Goal: Task Accomplishment & Management: Use online tool/utility

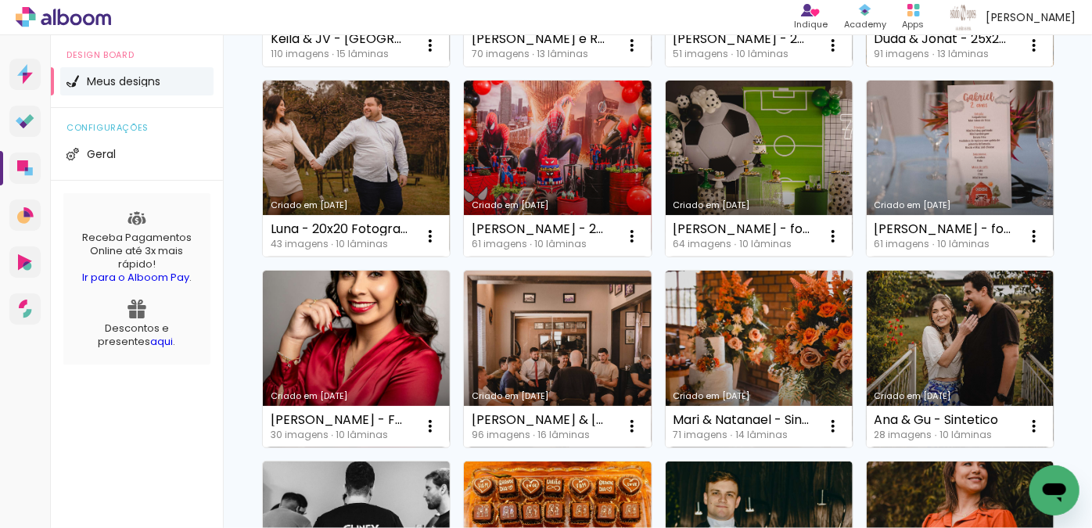
scroll to position [355, 0]
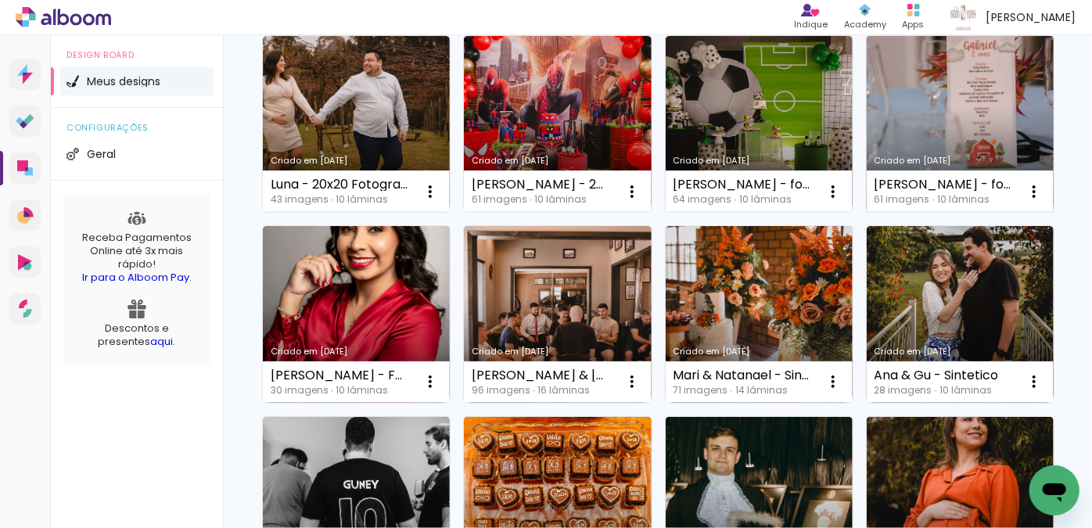
click at [867, 213] on link "Criado em [DATE]" at bounding box center [960, 124] width 187 height 177
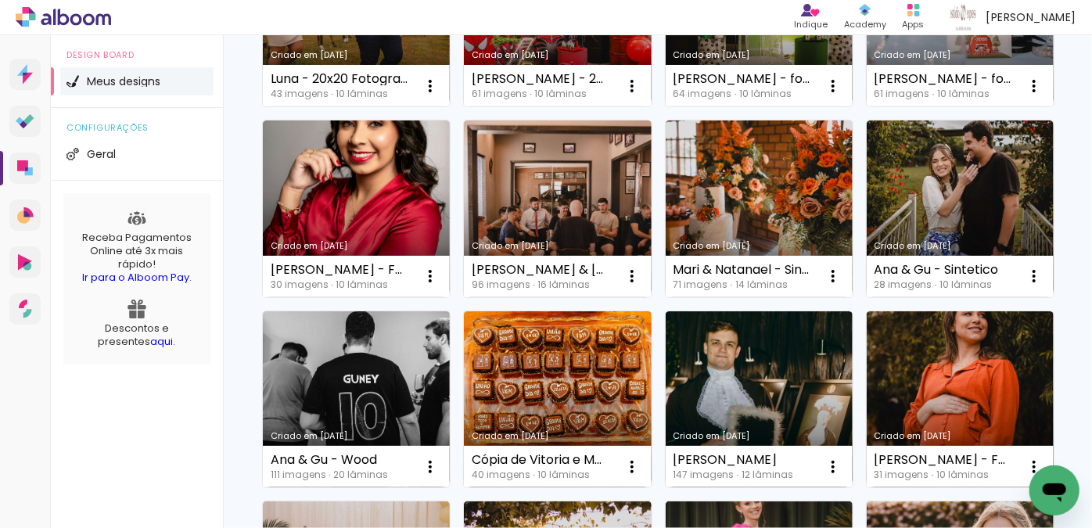
scroll to position [498, 0]
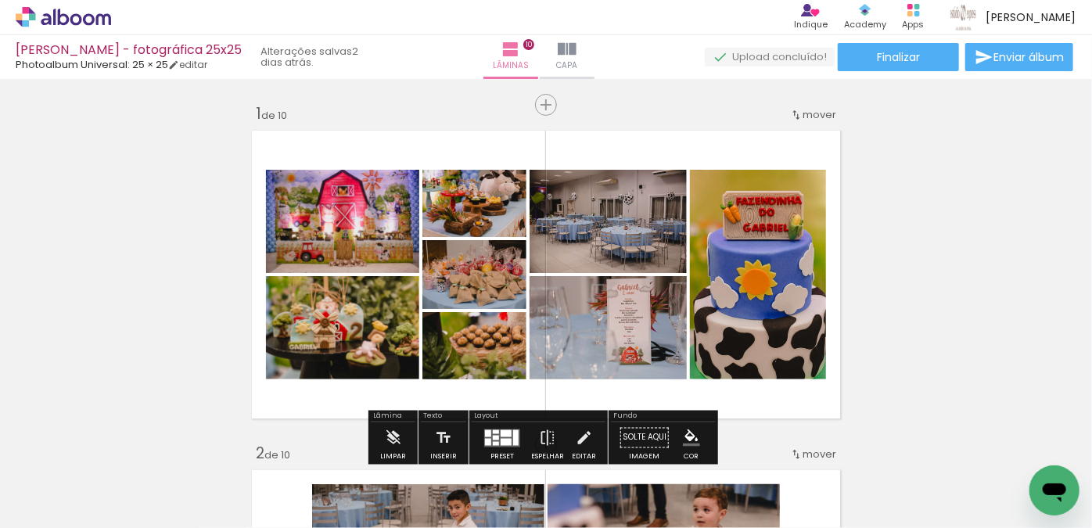
click at [0, 0] on input "Todas as fotos" at bounding box center [0, 0] width 0 height 0
click at [0, 0] on paper-item "Não utilizadas" at bounding box center [0, 0] width 0 height 0
type input "Não utilizadas"
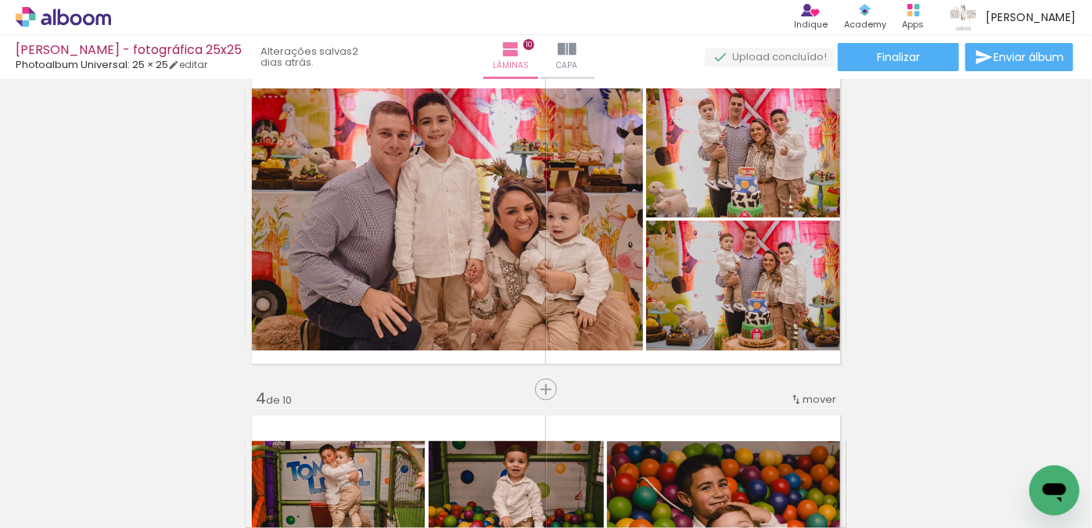
scroll to position [711, 0]
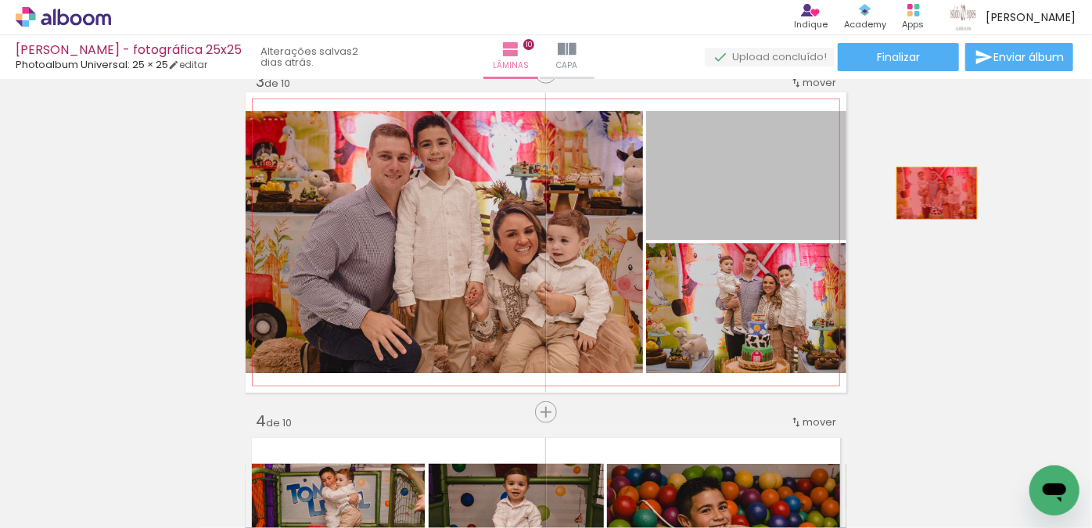
drag, startPoint x: 809, startPoint y: 193, endPoint x: 927, endPoint y: 207, distance: 118.9
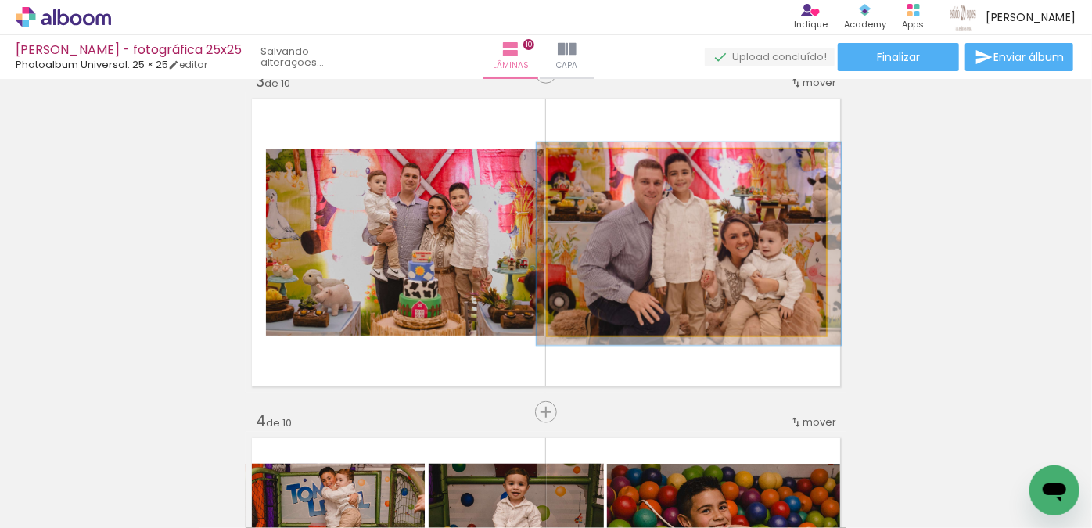
click at [761, 258] on quentale-photo at bounding box center [687, 242] width 279 height 186
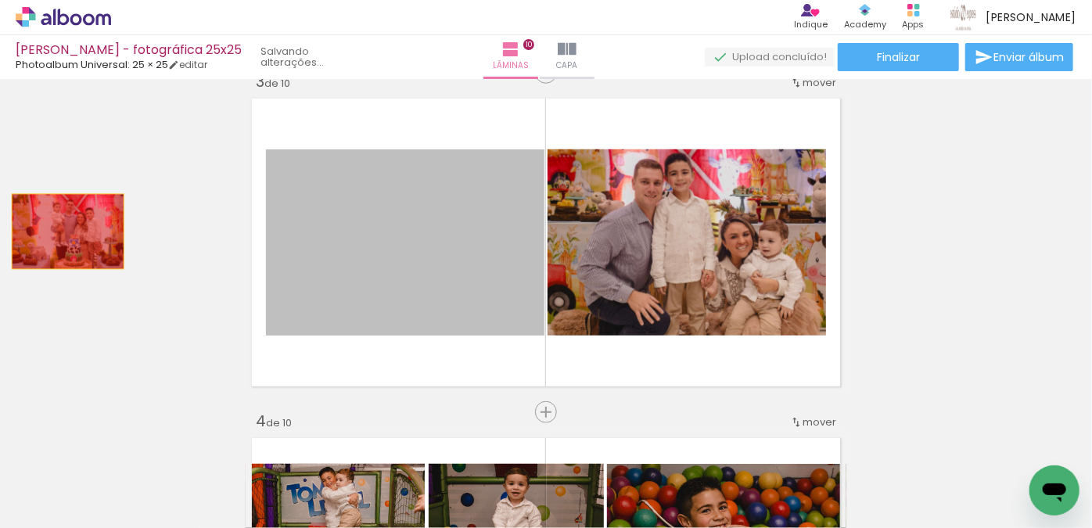
drag, startPoint x: 297, startPoint y: 229, endPoint x: 63, endPoint y: 232, distance: 234.0
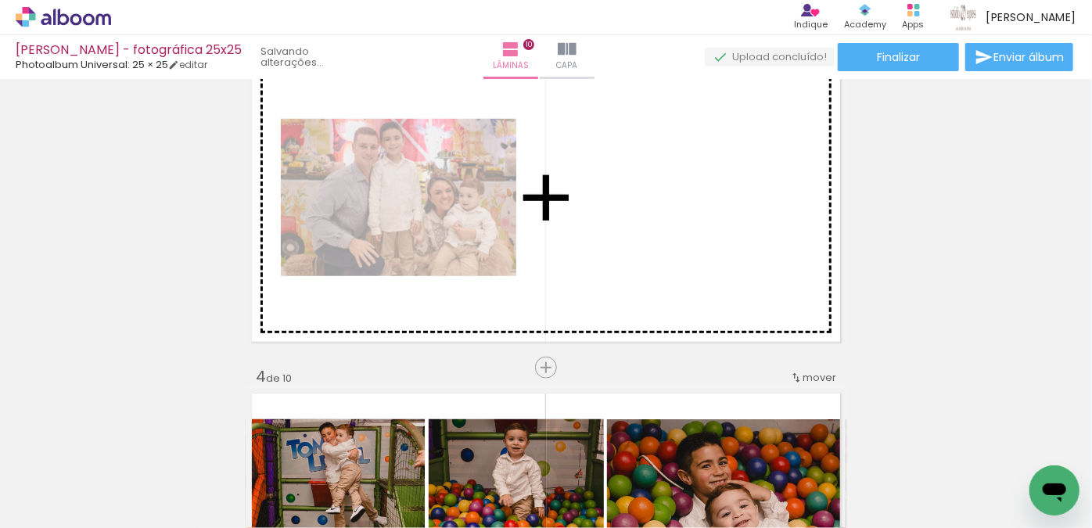
scroll to position [711, 0]
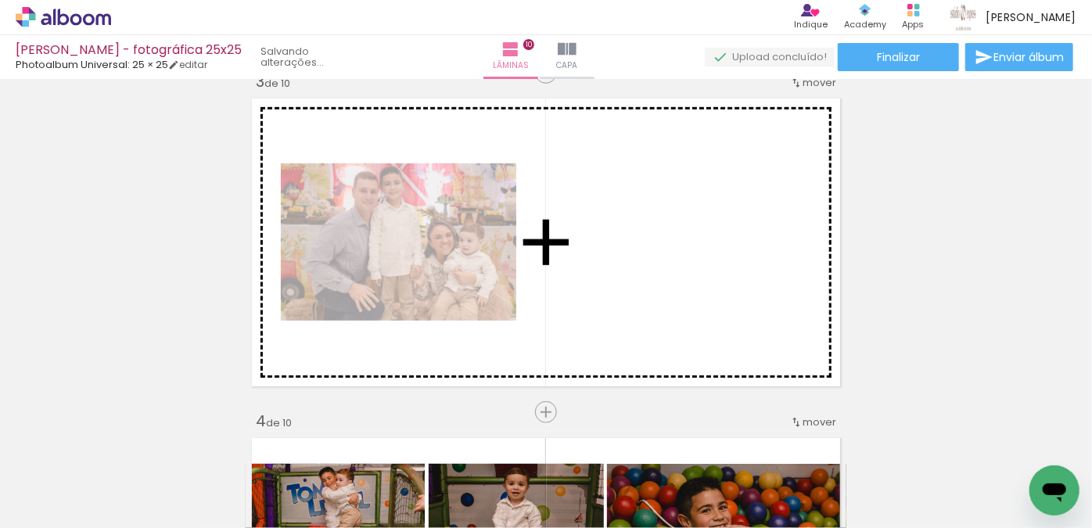
drag, startPoint x: 336, startPoint y: 282, endPoint x: 646, endPoint y: 231, distance: 314.0
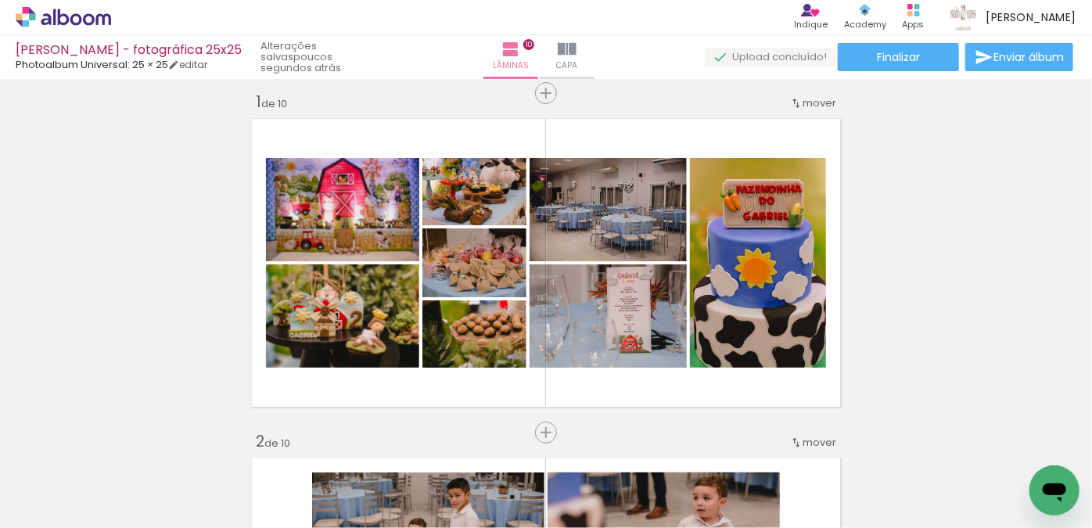
scroll to position [0, 0]
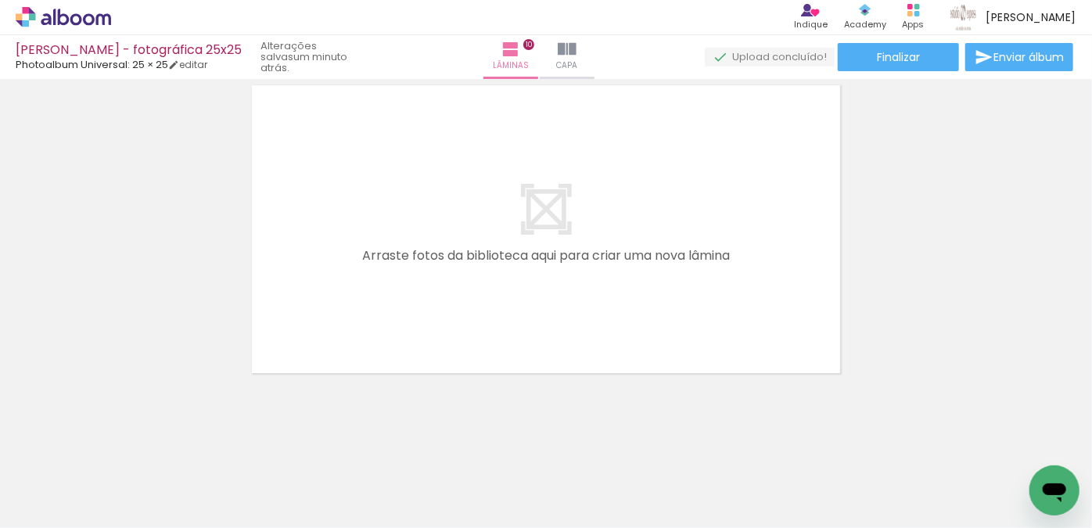
scroll to position [3445, 0]
click at [45, 511] on span "Adicionar Fotos" at bounding box center [55, 519] width 47 height 17
click at [0, 0] on input "file" at bounding box center [0, 0] width 0 height 0
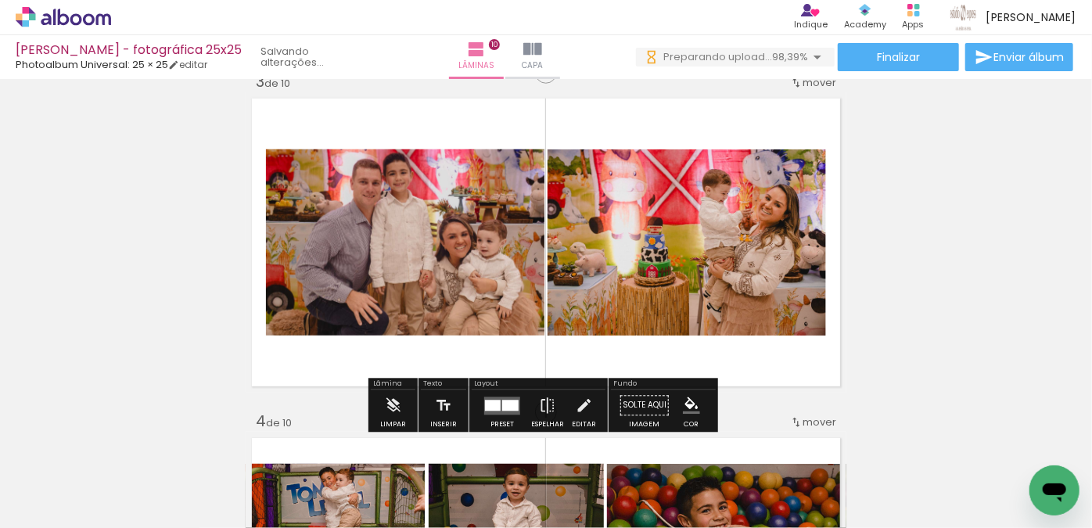
scroll to position [0, 92]
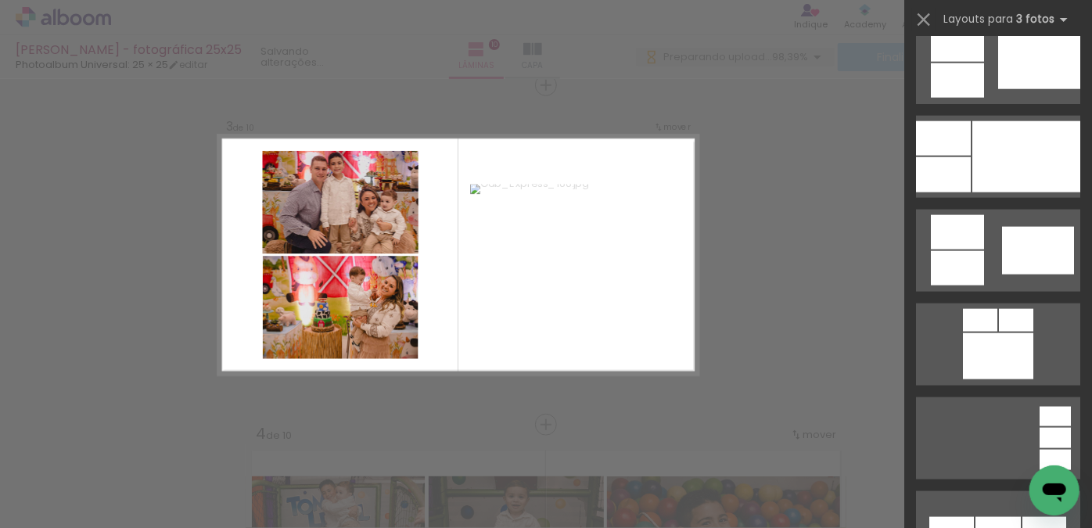
scroll to position [924, 0]
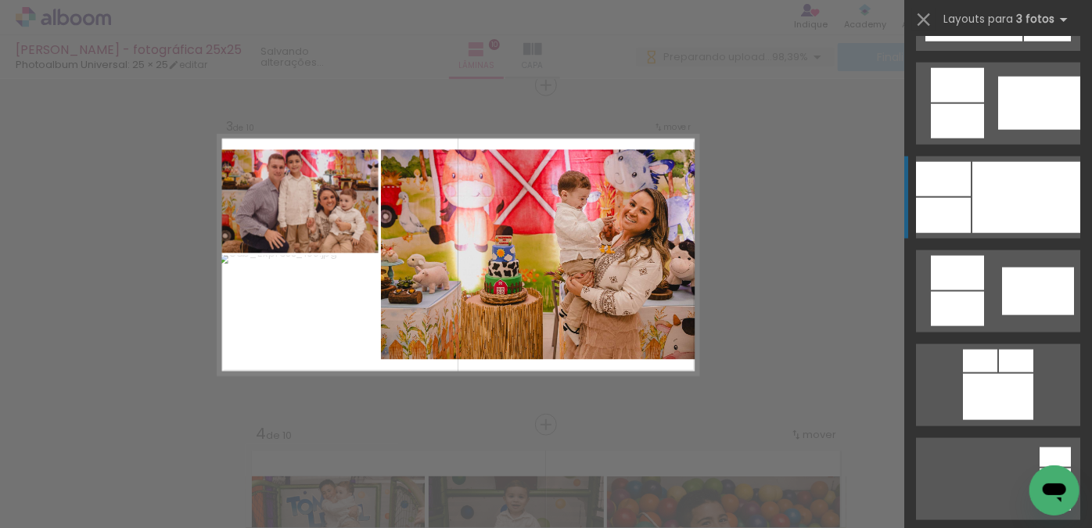
click at [1002, 204] on div at bounding box center [1027, 197] width 108 height 71
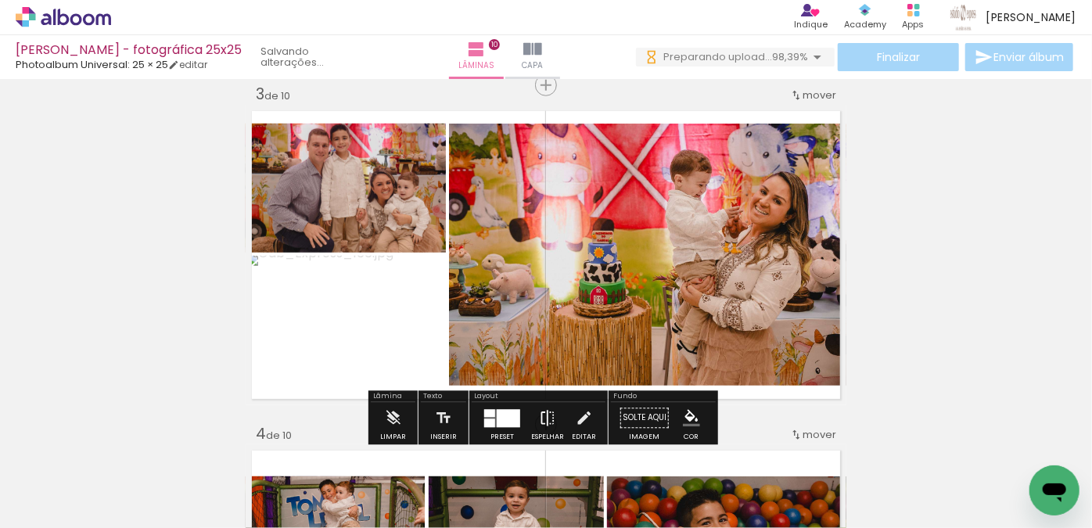
click at [545, 425] on iron-icon at bounding box center [547, 418] width 17 height 31
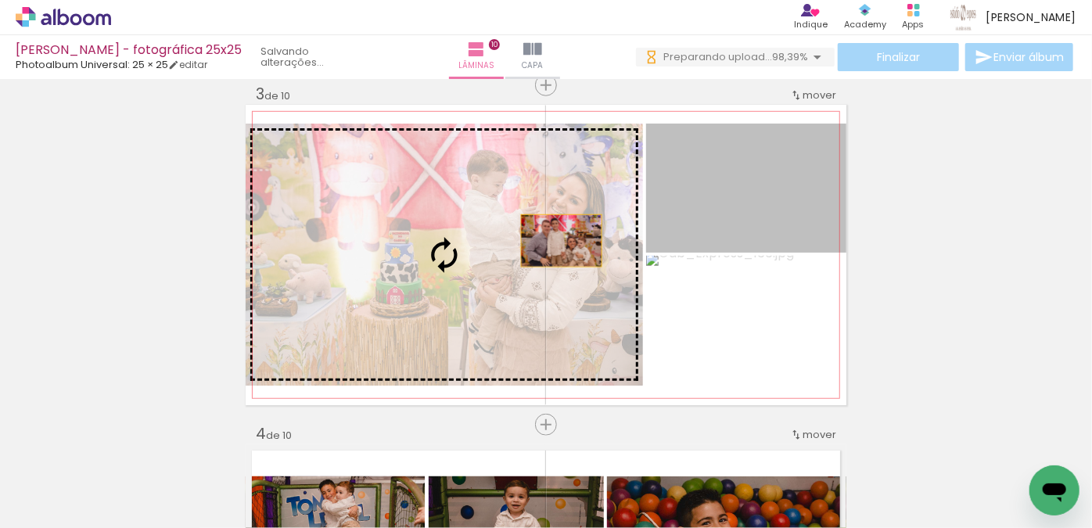
drag, startPoint x: 720, startPoint y: 202, endPoint x: 529, endPoint y: 246, distance: 195.9
click at [0, 0] on slot at bounding box center [0, 0] width 0 height 0
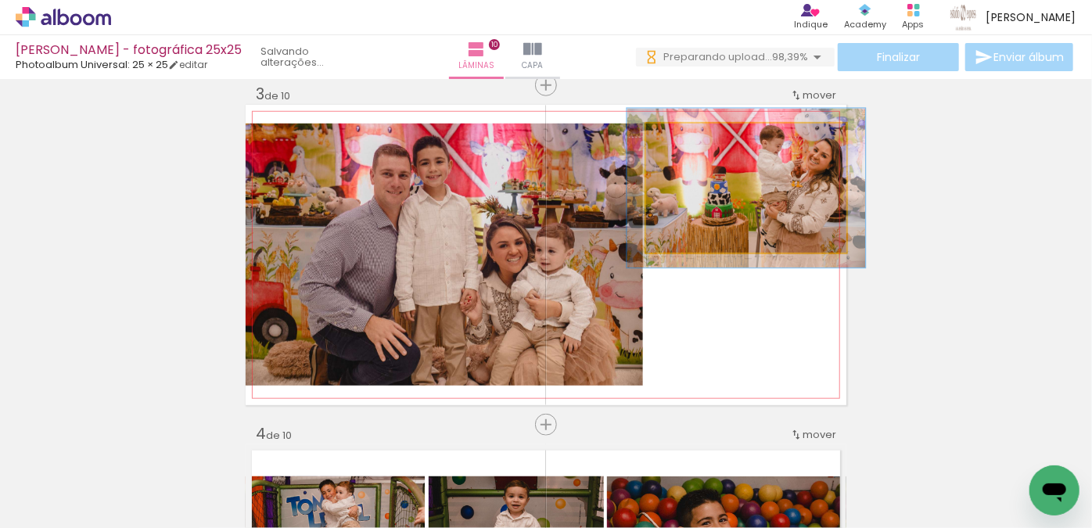
type paper-slider "119"
click at [693, 141] on div at bounding box center [693, 140] width 25 height 25
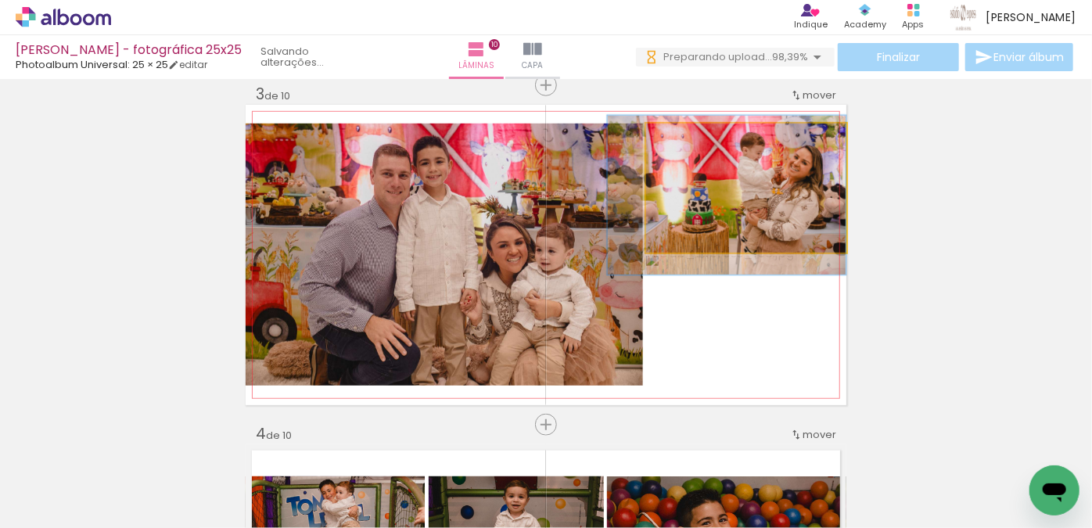
drag, startPoint x: 721, startPoint y: 189, endPoint x: 692, endPoint y: 192, distance: 29.8
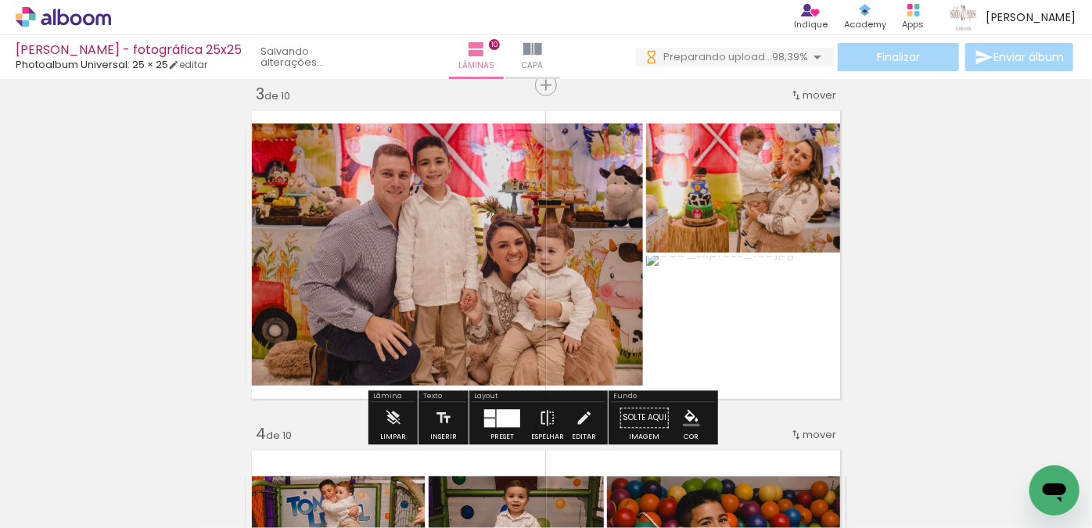
click at [750, 325] on quentale-photo at bounding box center [746, 321] width 200 height 130
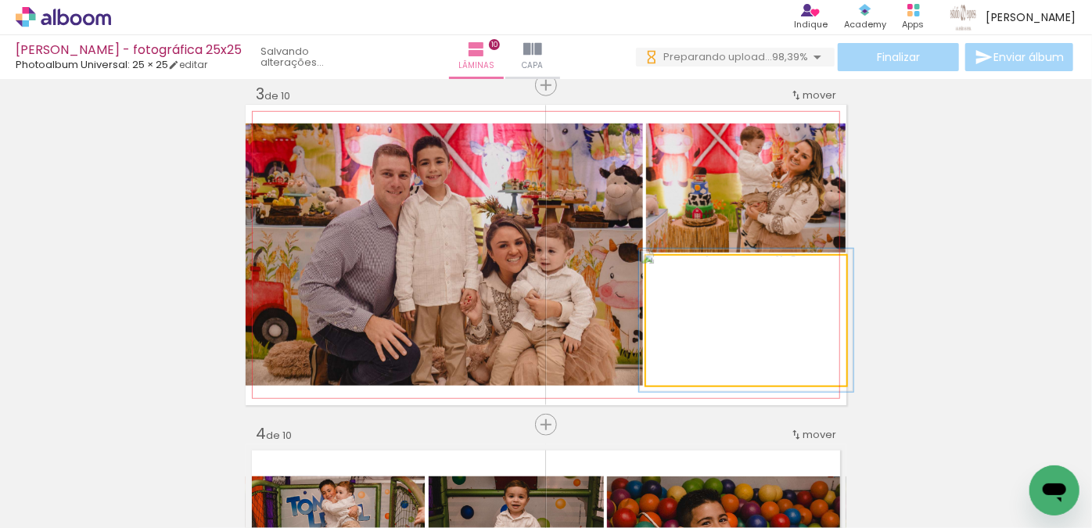
type paper-slider "107"
click at [680, 275] on div at bounding box center [687, 272] width 14 height 14
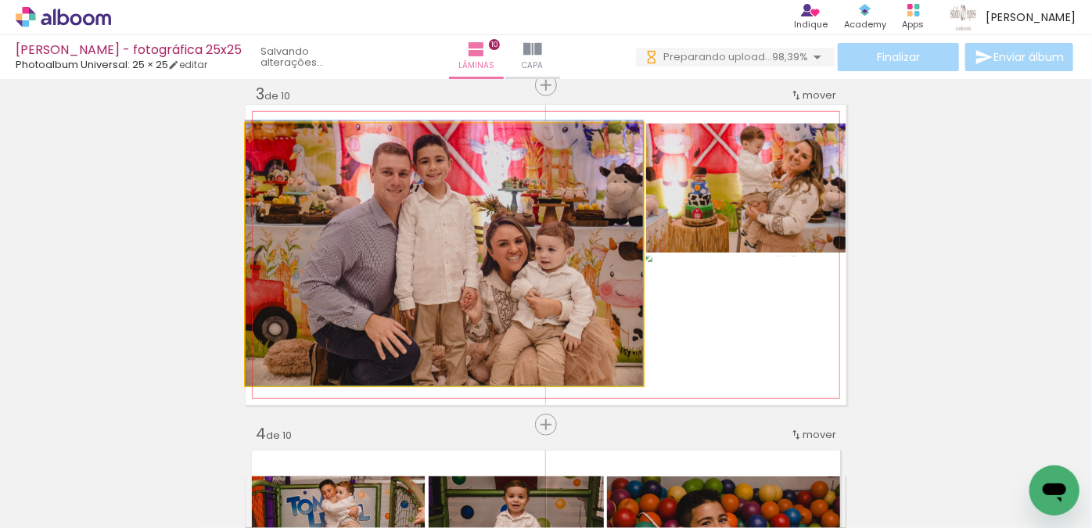
drag, startPoint x: 440, startPoint y: 231, endPoint x: 469, endPoint y: 228, distance: 29.0
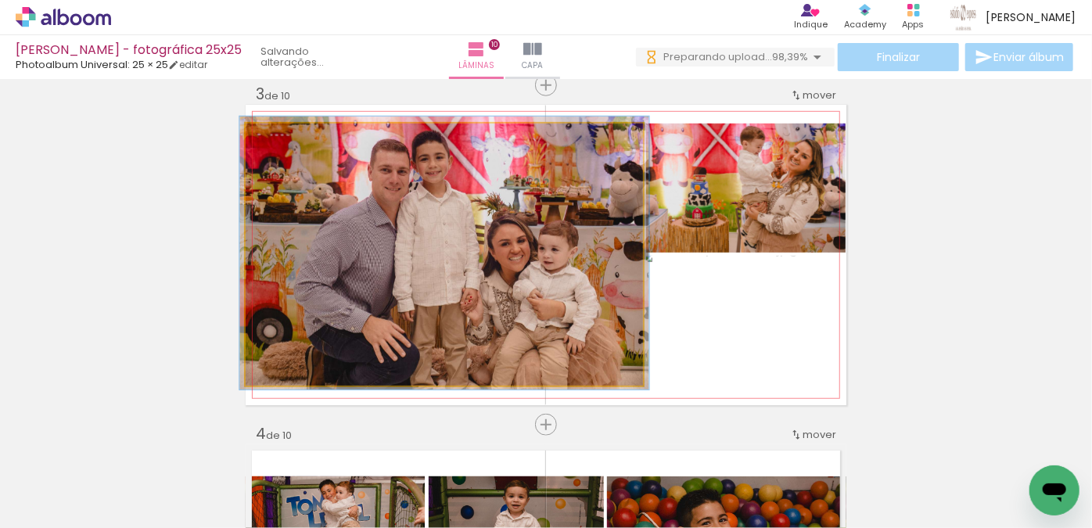
click at [283, 141] on div at bounding box center [284, 140] width 14 height 14
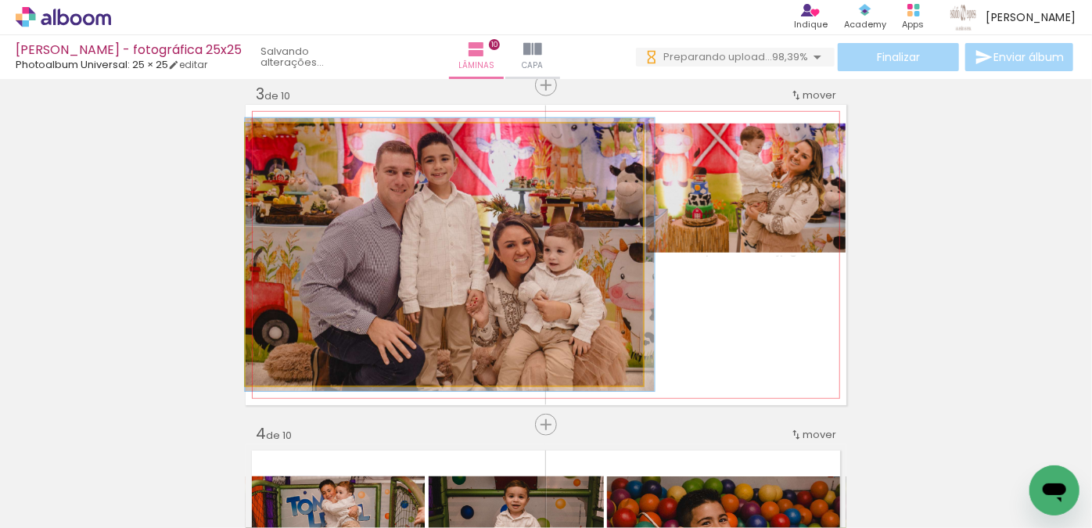
drag, startPoint x: 339, startPoint y: 178, endPoint x: 356, endPoint y: 180, distance: 17.3
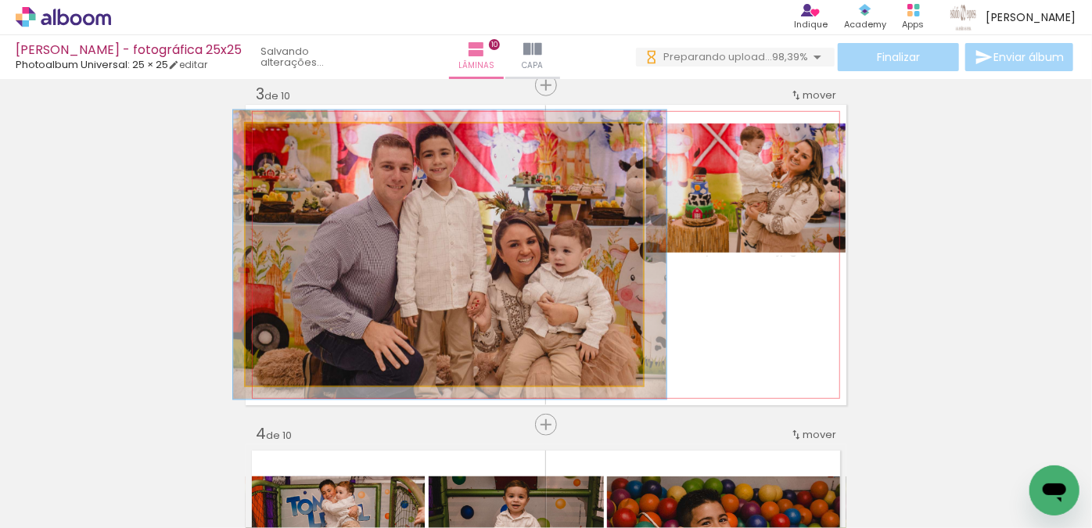
drag, startPoint x: 280, startPoint y: 141, endPoint x: 287, endPoint y: 148, distance: 10.0
type paper-slider "109"
click at [284, 141] on div at bounding box center [288, 140] width 14 height 14
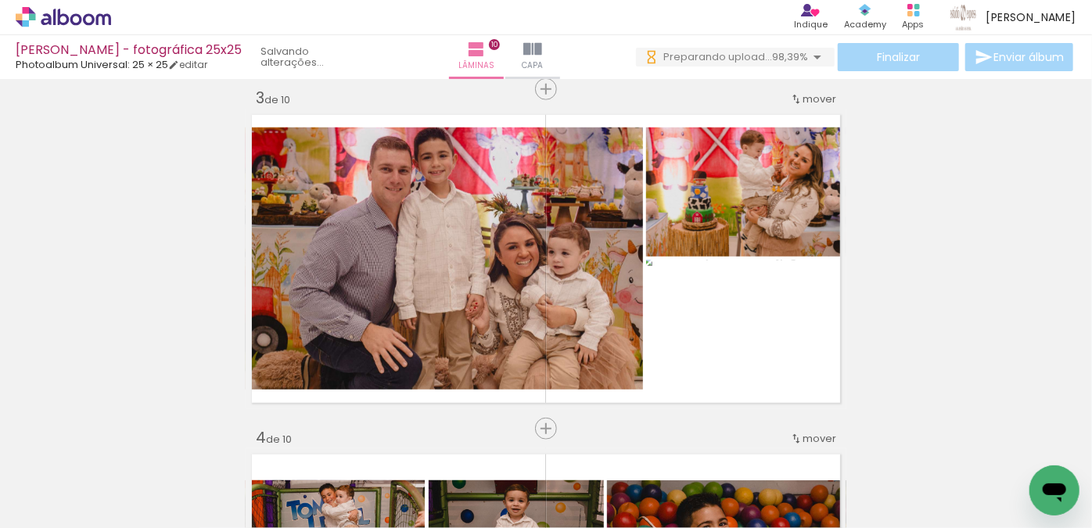
scroll to position [699, 0]
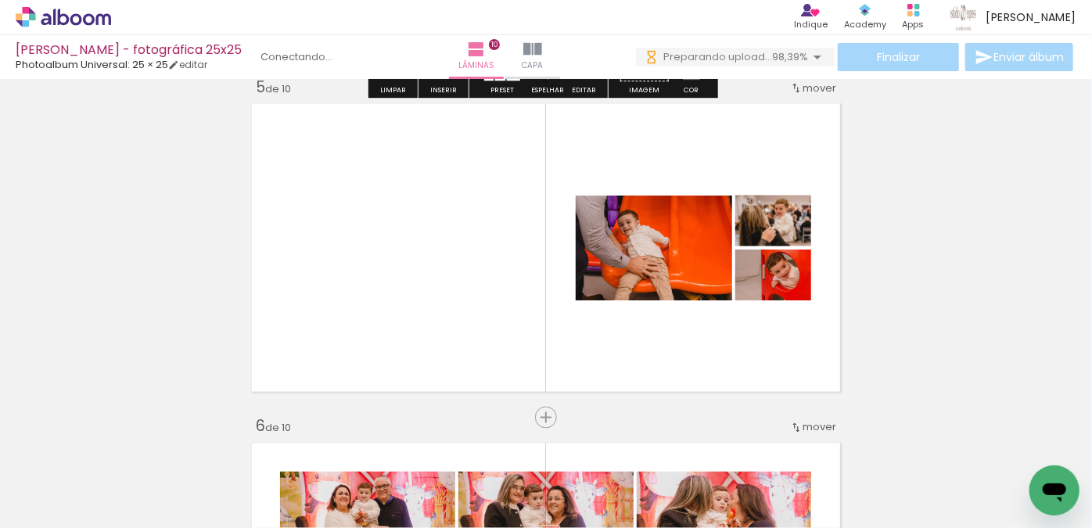
scroll to position [1410, 0]
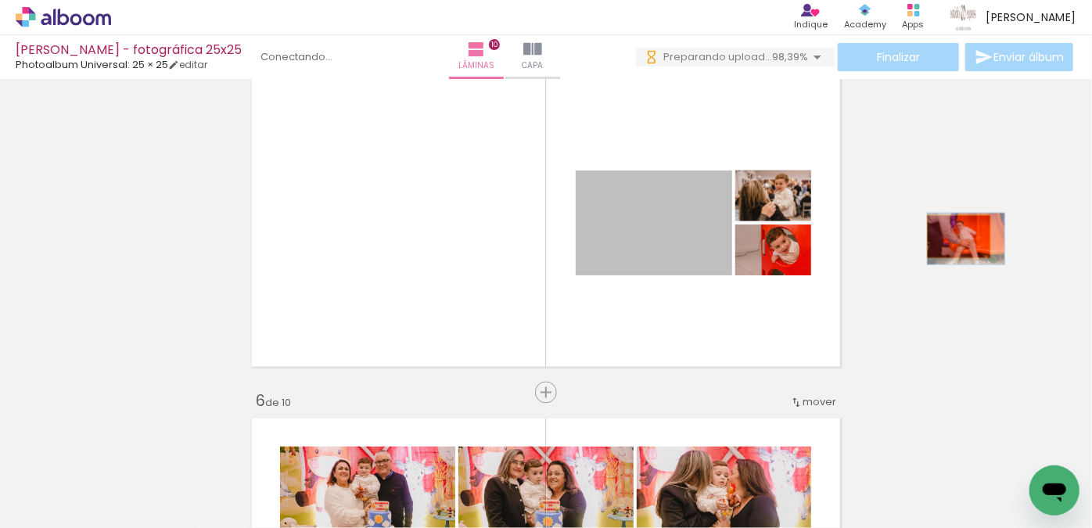
drag, startPoint x: 670, startPoint y: 237, endPoint x: 954, endPoint y: 236, distance: 284.0
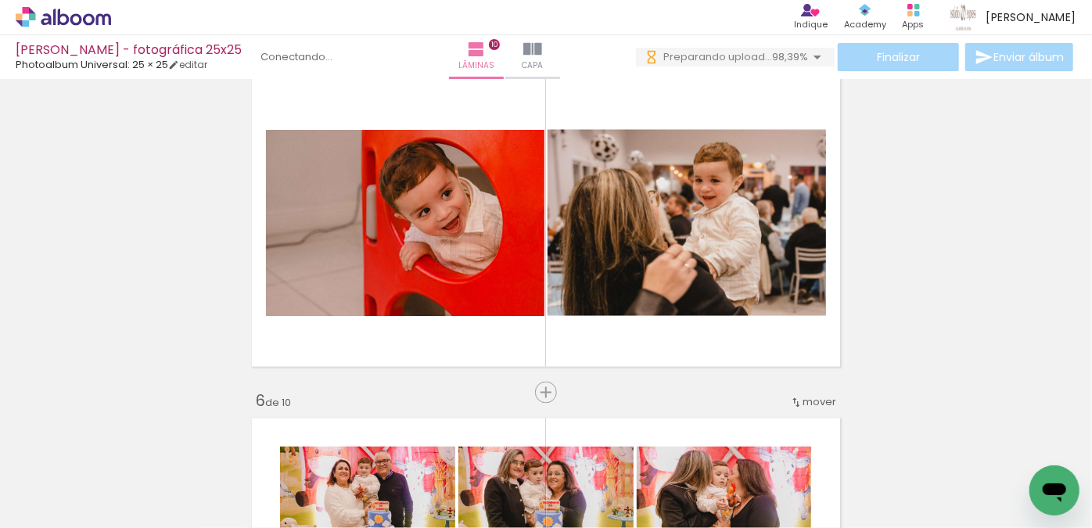
click at [302, 446] on iron-icon at bounding box center [294, 444] width 16 height 16
click at [125, 445] on iron-icon at bounding box center [118, 444] width 16 height 16
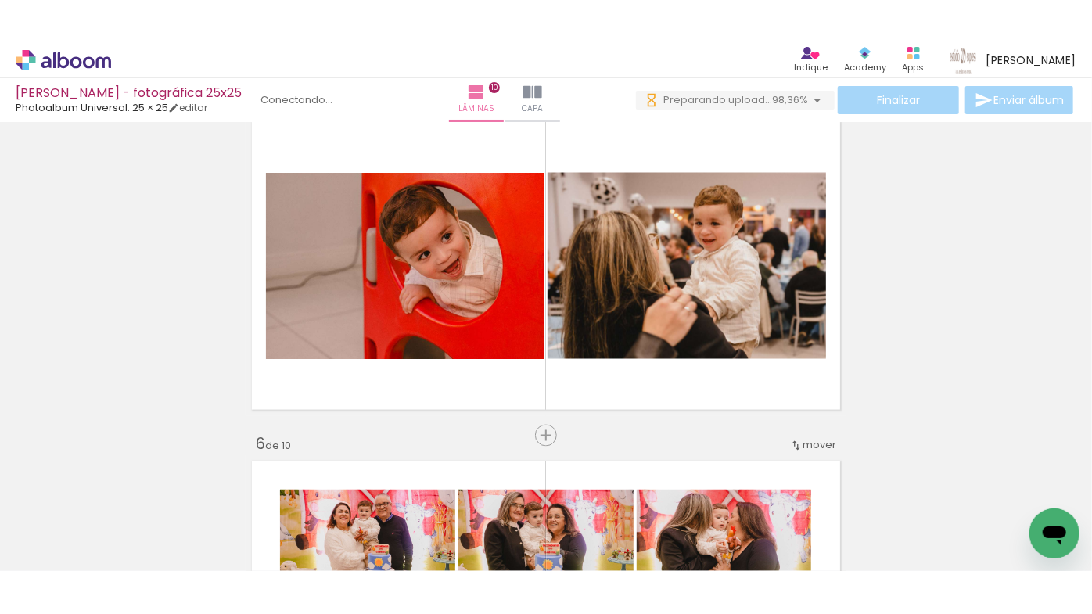
scroll to position [0, 0]
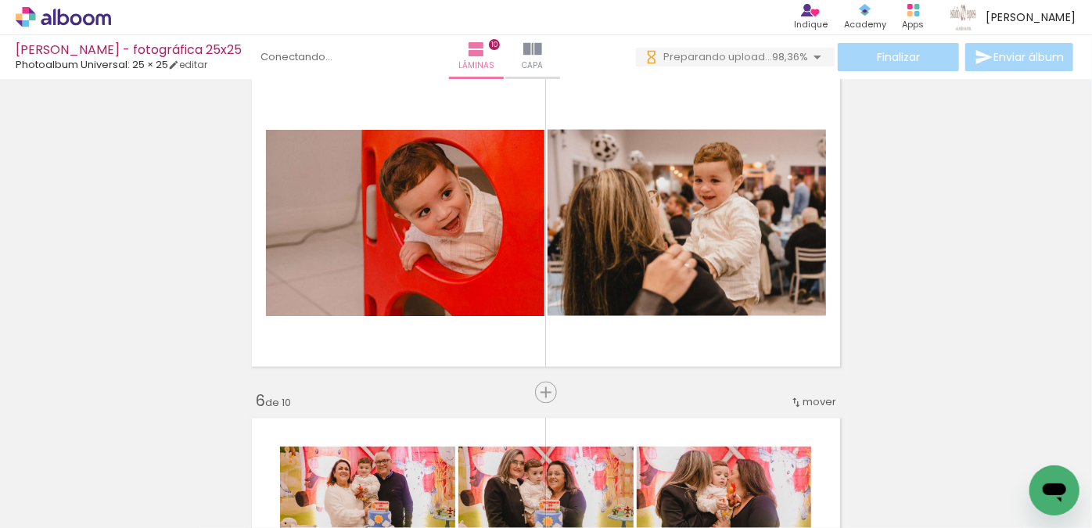
click at [125, 445] on iron-icon at bounding box center [122, 444] width 16 height 16
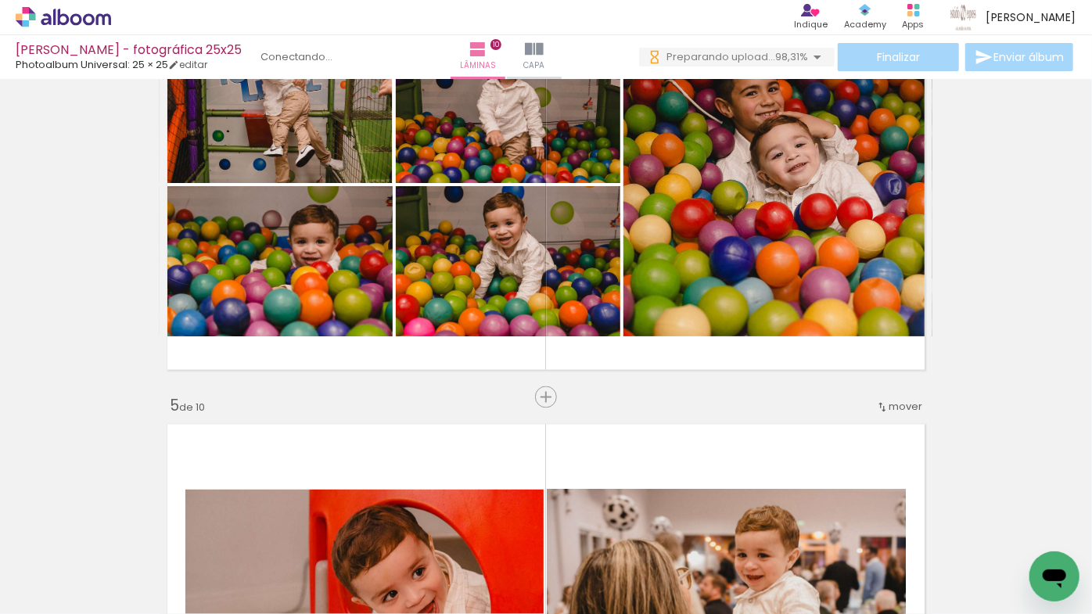
scroll to position [1754, 0]
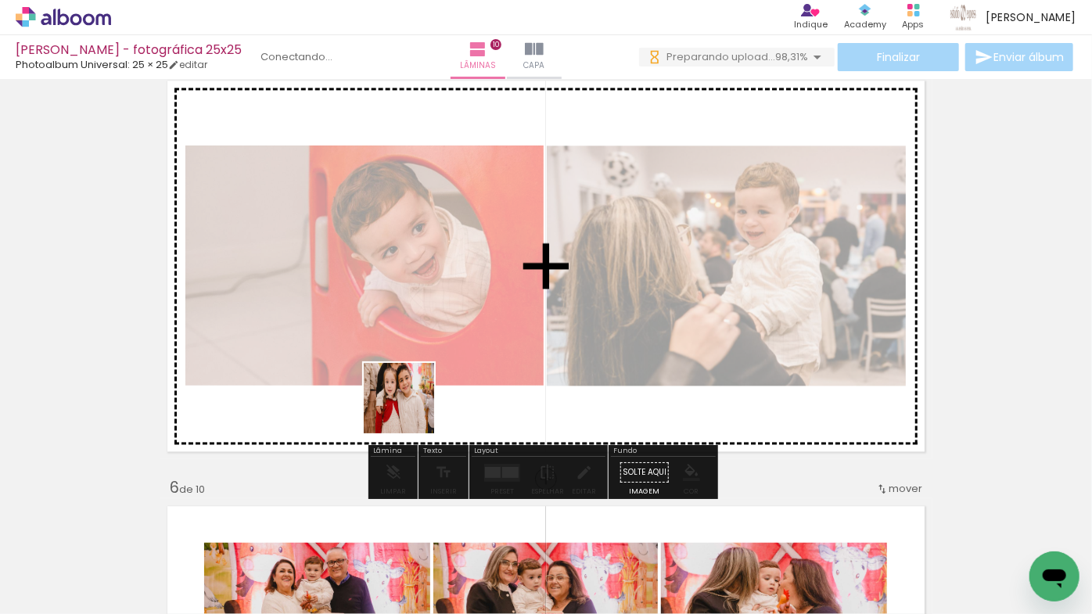
drag, startPoint x: 432, startPoint y: 526, endPoint x: 405, endPoint y: 300, distance: 226.9
click at [405, 300] on quentale-workspace at bounding box center [546, 307] width 1092 height 614
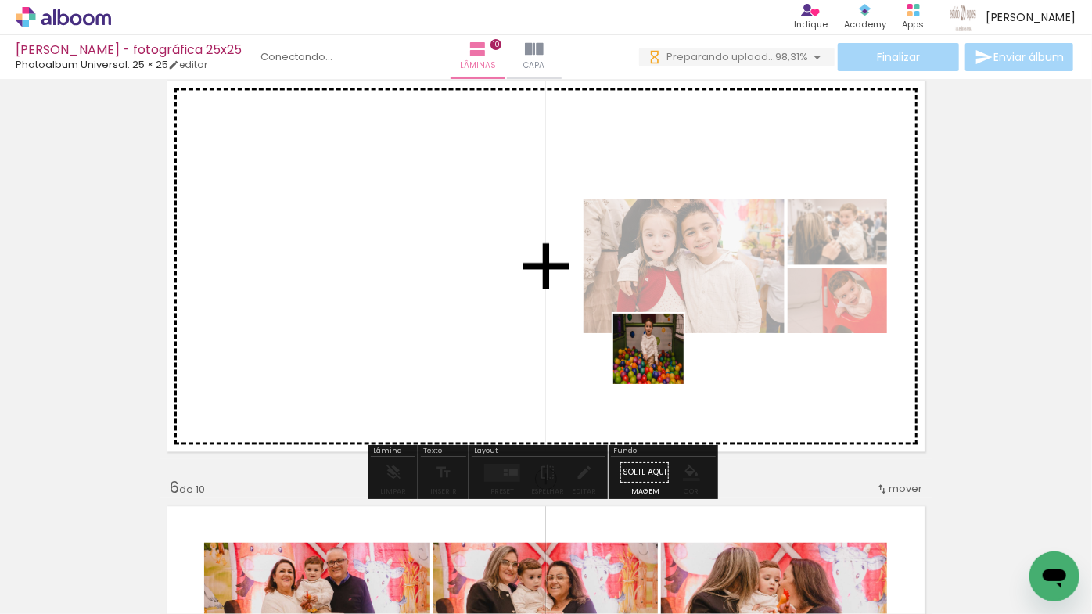
drag, startPoint x: 671, startPoint y: 559, endPoint x: 660, endPoint y: 354, distance: 205.3
click at [660, 354] on quentale-workspace at bounding box center [546, 307] width 1092 height 614
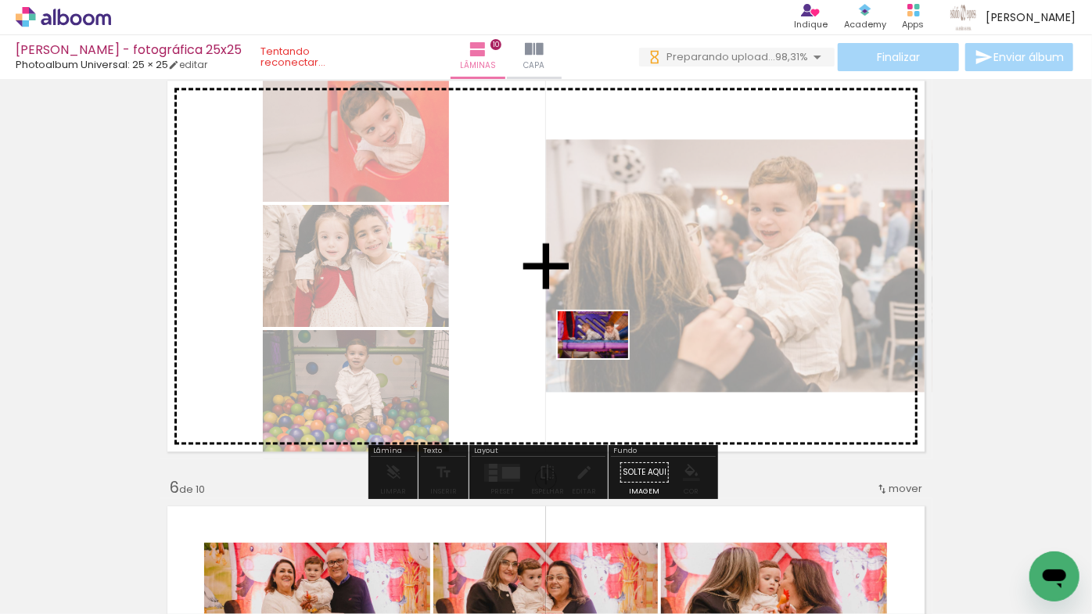
drag, startPoint x: 605, startPoint y: 561, endPoint x: 605, endPoint y: 358, distance: 202.7
click at [605, 358] on quentale-workspace at bounding box center [546, 307] width 1092 height 614
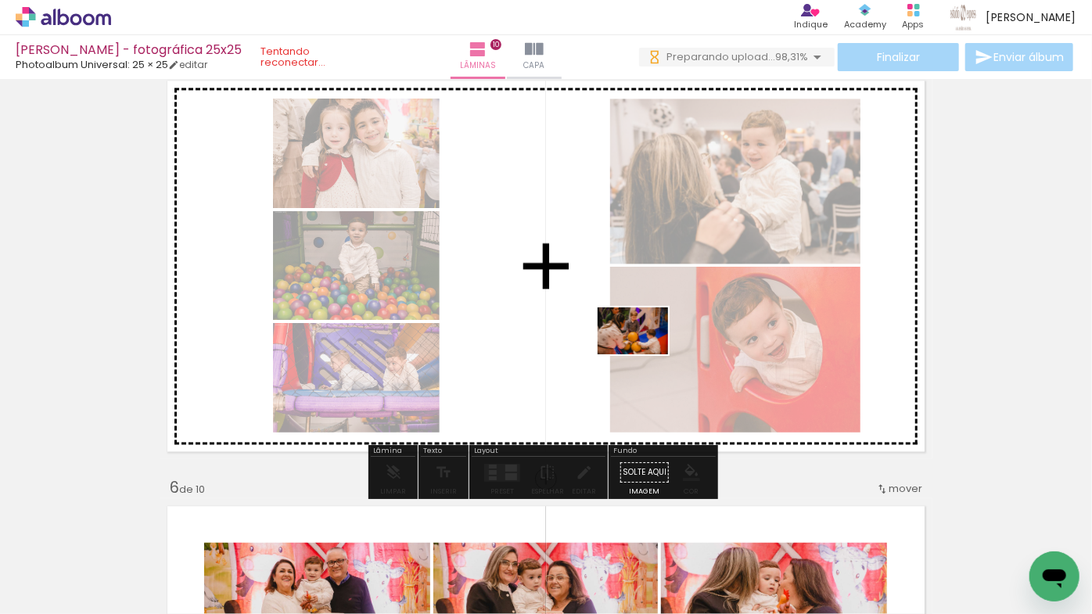
drag, startPoint x: 603, startPoint y: 568, endPoint x: 645, endPoint y: 351, distance: 221.6
click at [645, 351] on quentale-workspace at bounding box center [546, 307] width 1092 height 614
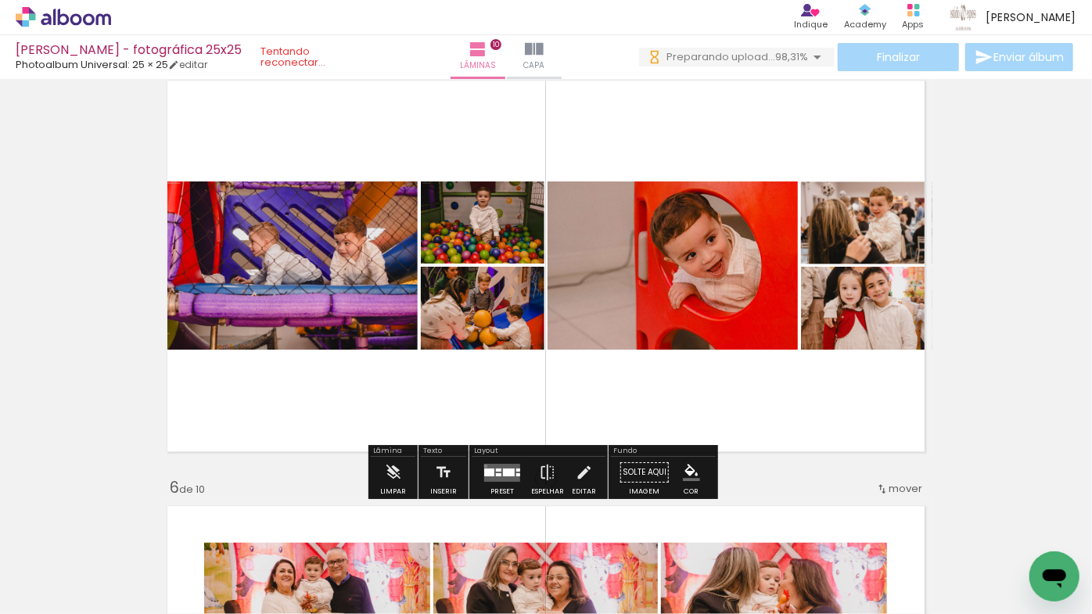
click at [484, 465] on quentale-layouter at bounding box center [502, 472] width 36 height 18
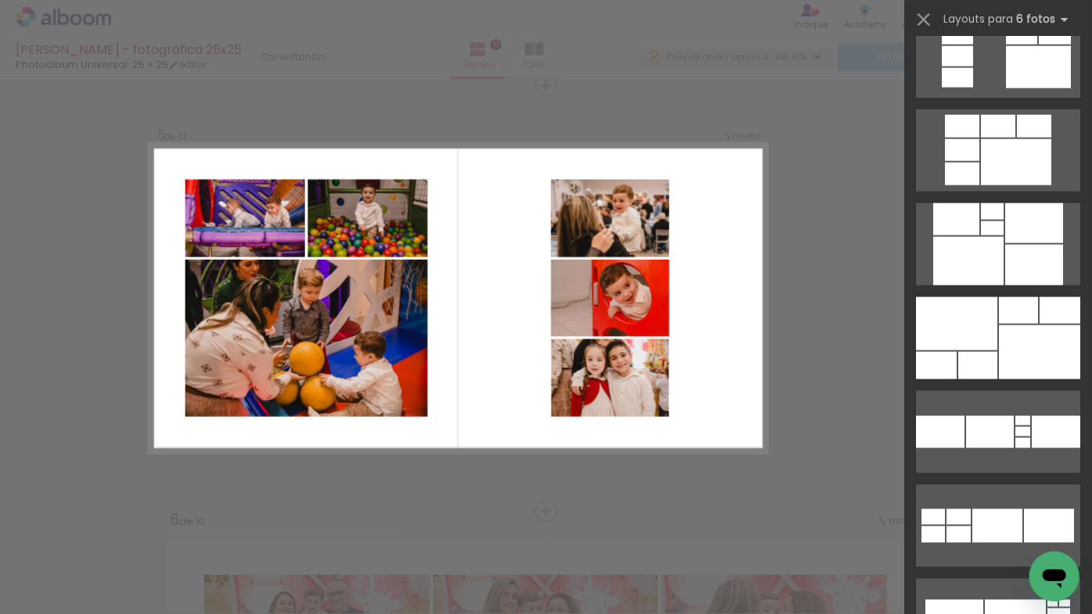
scroll to position [1280, 0]
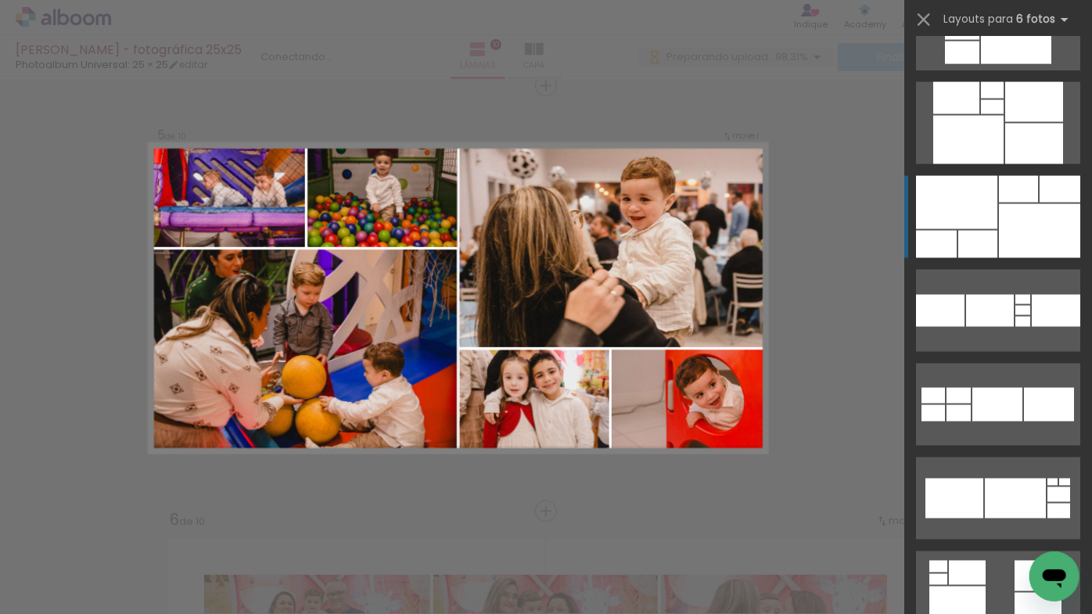
click at [1015, 219] on div at bounding box center [1039, 231] width 81 height 54
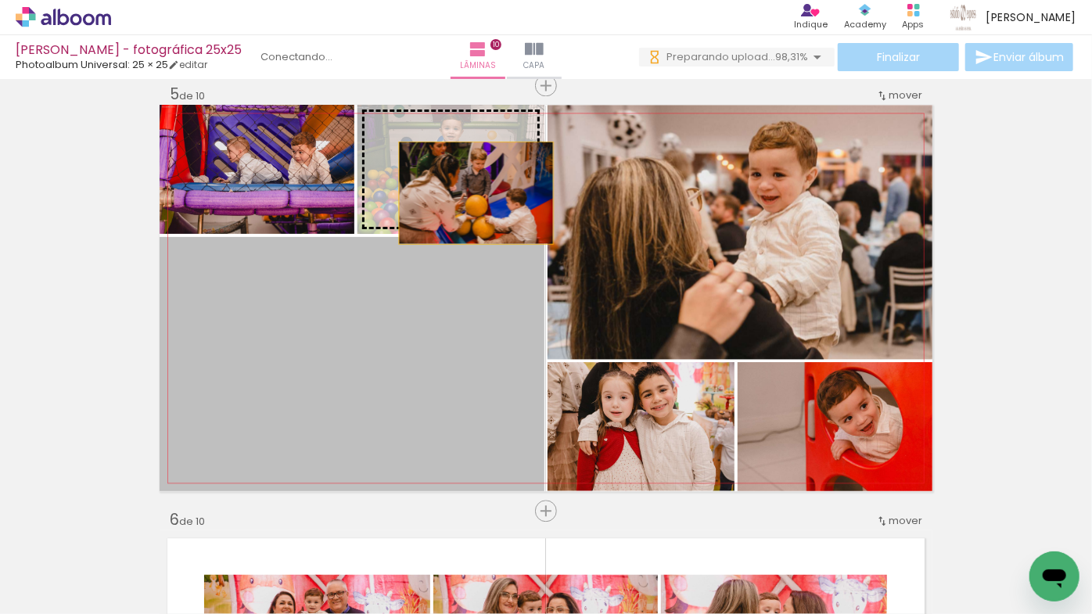
drag, startPoint x: 434, startPoint y: 322, endPoint x: 477, endPoint y: 169, distance: 158.5
click at [0, 0] on slot at bounding box center [0, 0] width 0 height 0
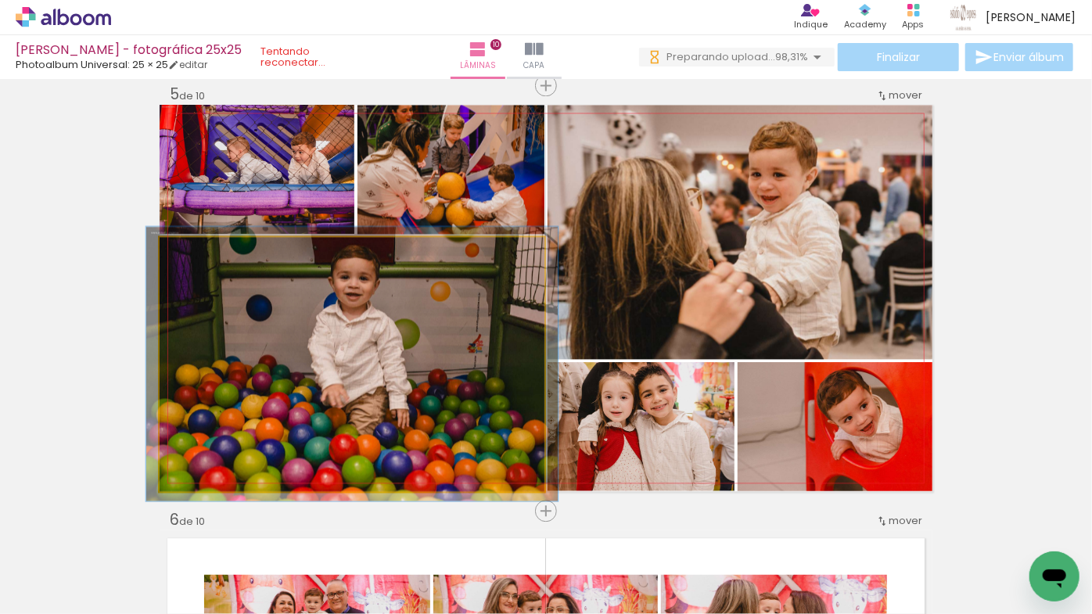
type paper-slider "107"
click at [191, 249] on div at bounding box center [200, 253] width 25 height 25
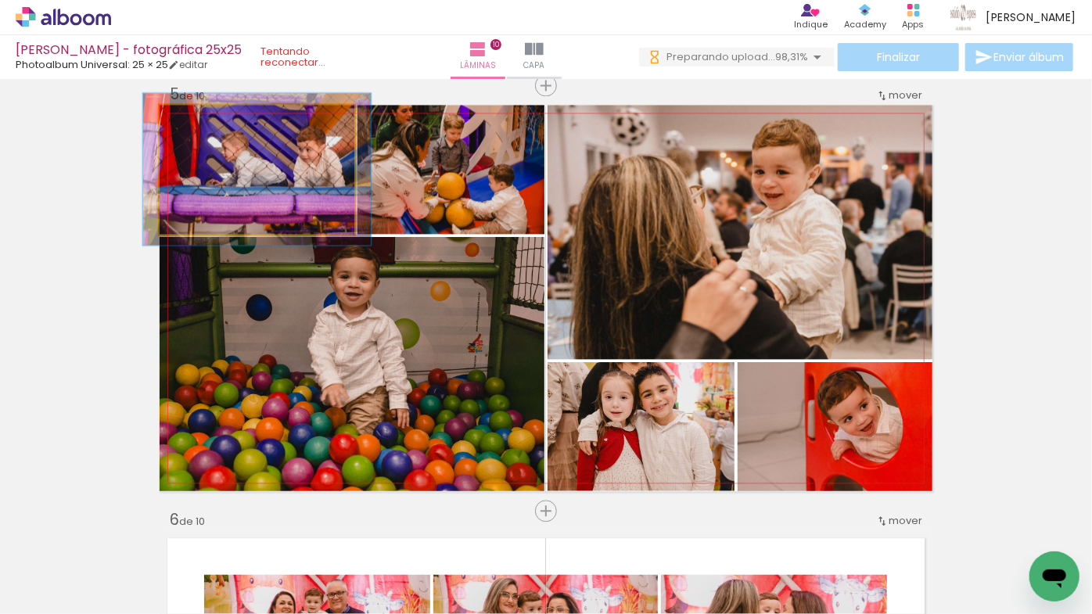
drag, startPoint x: 192, startPoint y: 126, endPoint x: 202, endPoint y: 127, distance: 9.4
click at [202, 127] on div at bounding box center [205, 121] width 25 height 25
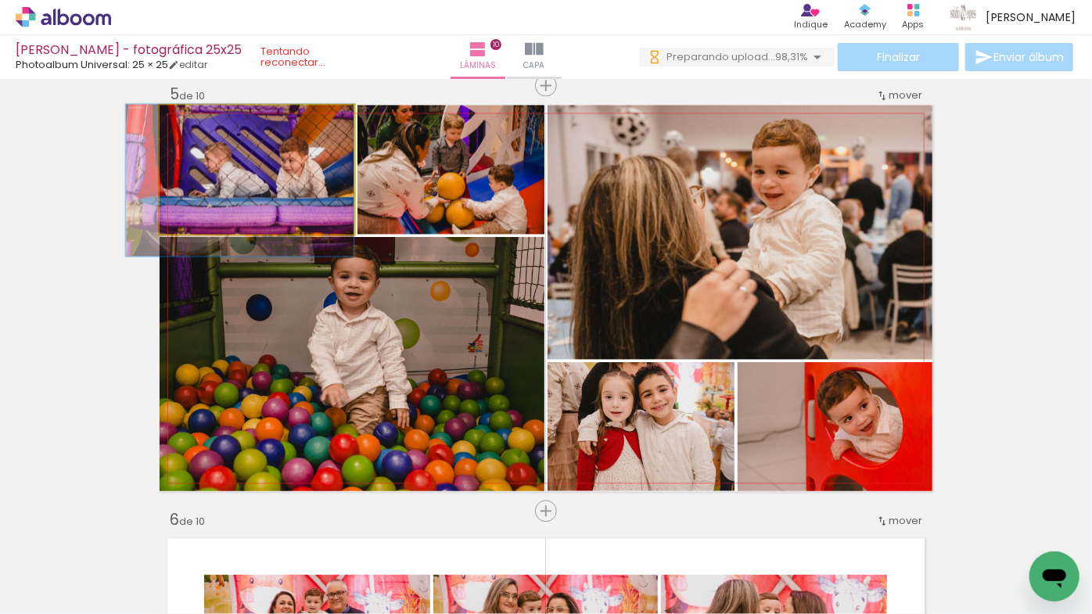
drag, startPoint x: 238, startPoint y: 173, endPoint x: 210, endPoint y: 184, distance: 29.5
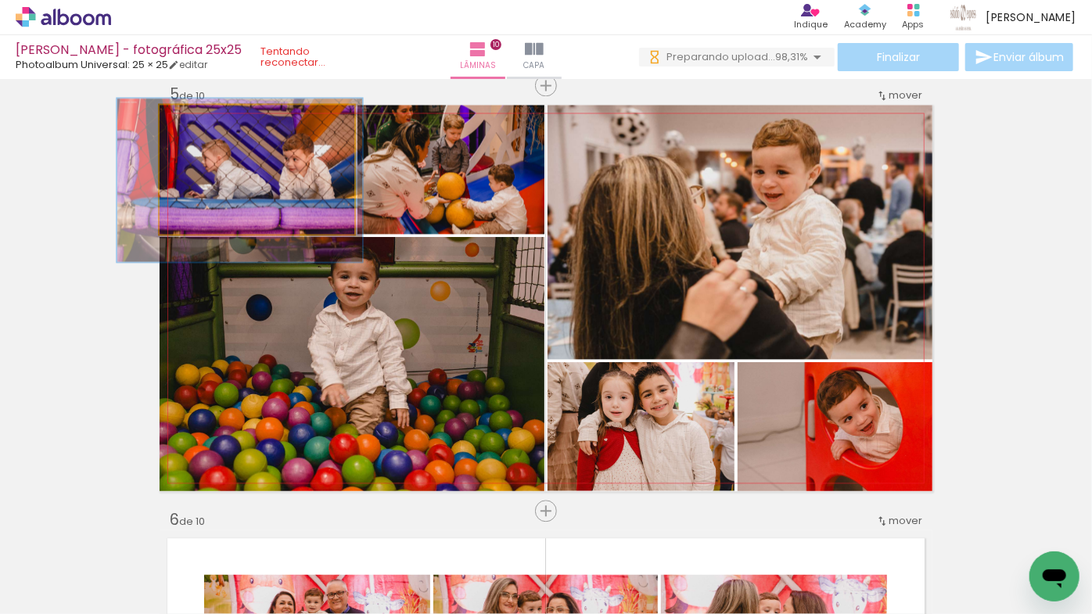
type paper-slider "126"
click at [205, 125] on div at bounding box center [212, 121] width 14 height 14
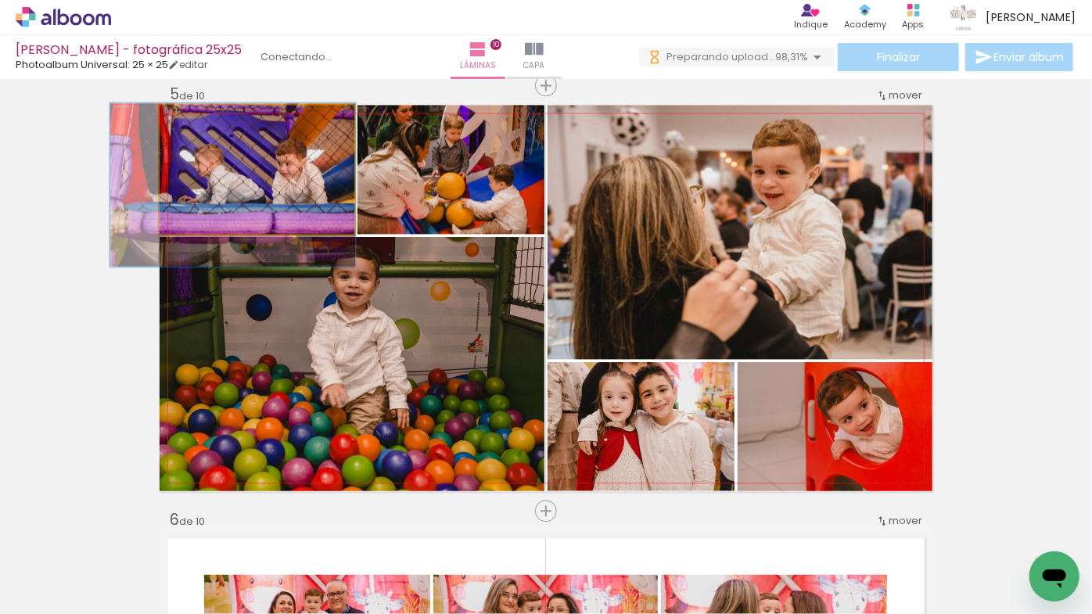
drag, startPoint x: 232, startPoint y: 179, endPoint x: 225, endPoint y: 184, distance: 8.5
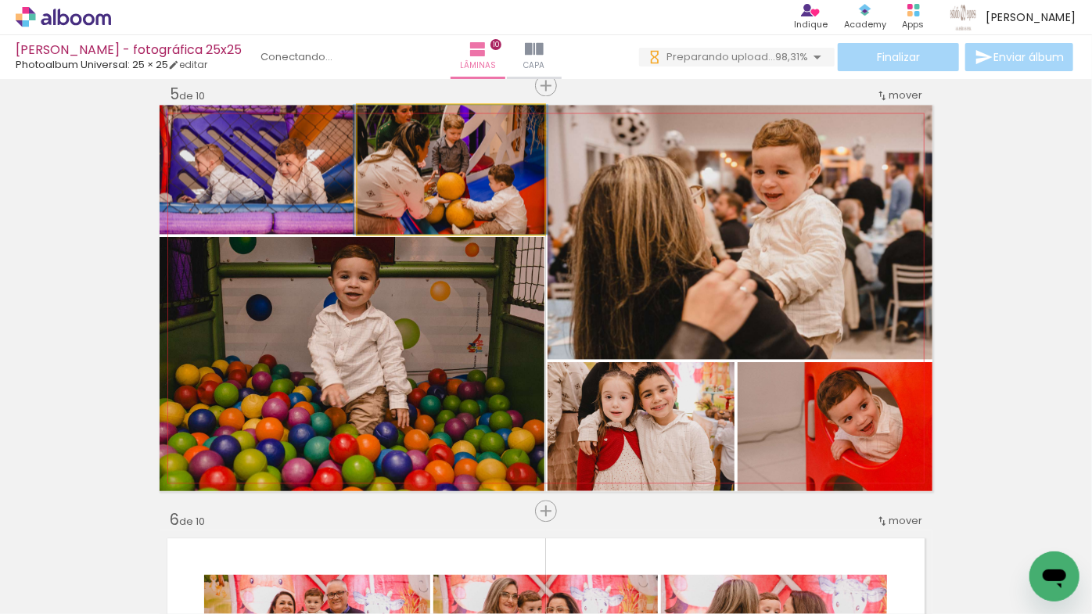
click at [388, 124] on div at bounding box center [394, 121] width 25 height 25
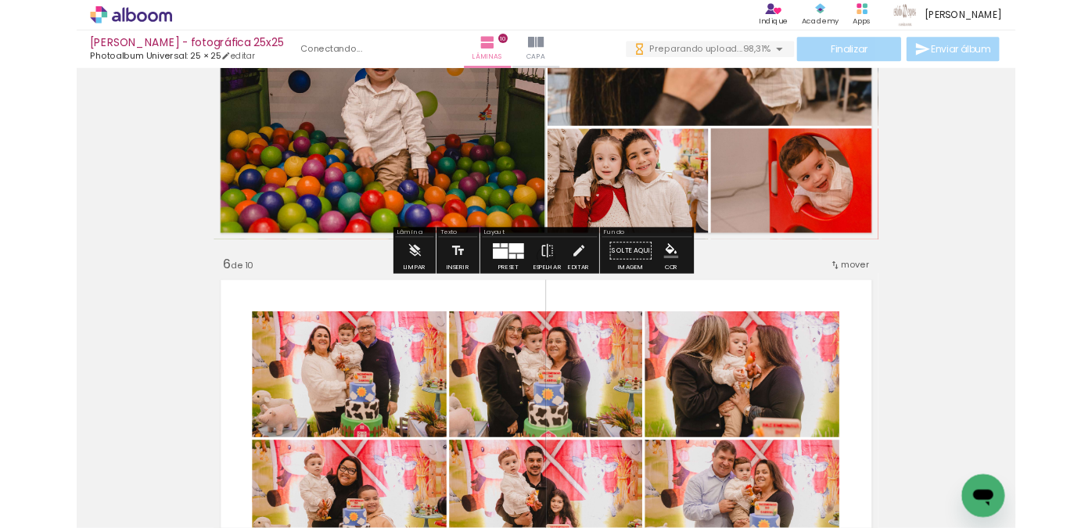
scroll to position [1936, 0]
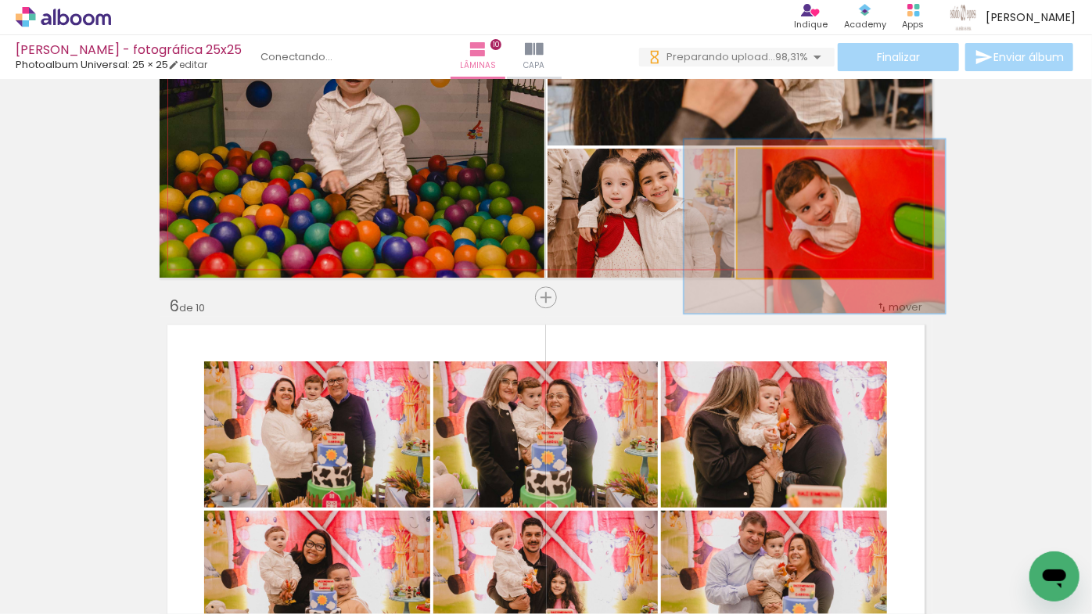
drag, startPoint x: 837, startPoint y: 202, endPoint x: 795, endPoint y: 205, distance: 42.4
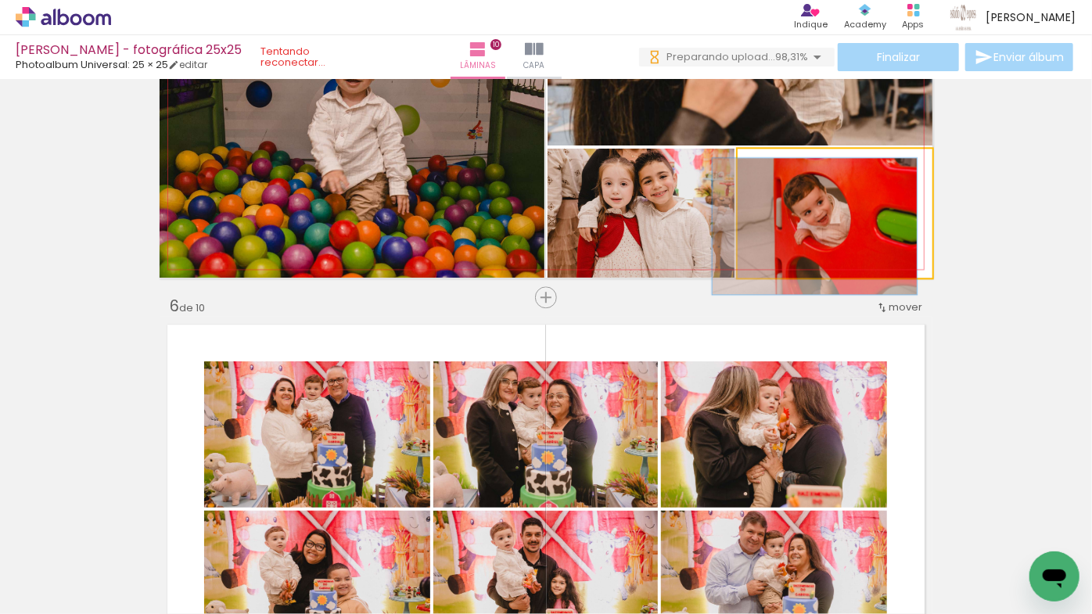
drag, startPoint x: 776, startPoint y: 164, endPoint x: 793, endPoint y: 189, distance: 30.0
type paper-slider "106"
click at [775, 165] on div at bounding box center [805, 165] width 61 height 25
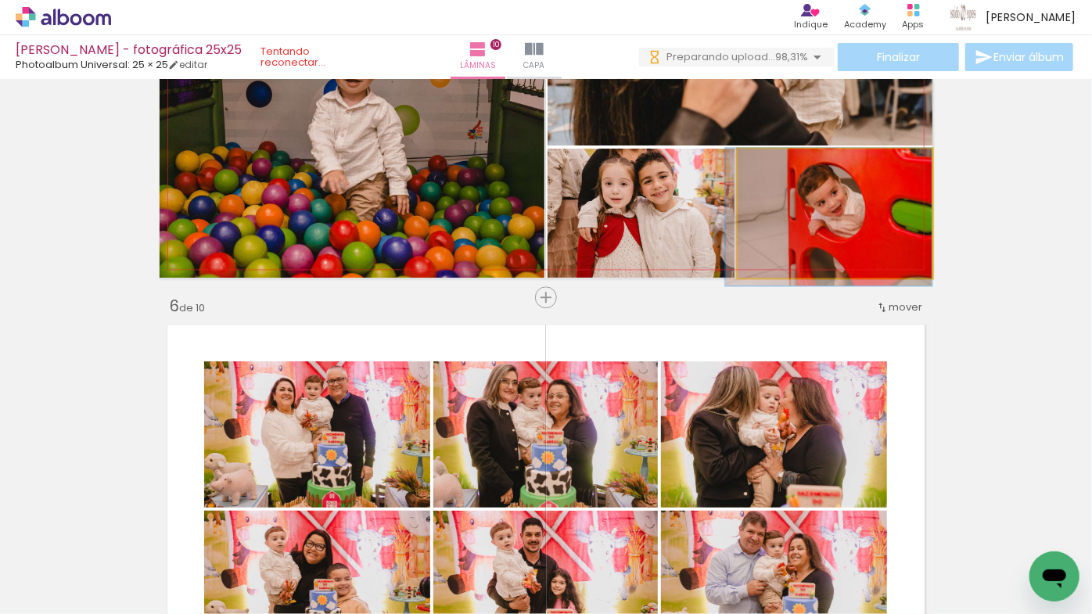
drag, startPoint x: 835, startPoint y: 208, endPoint x: 841, endPoint y: 203, distance: 8.3
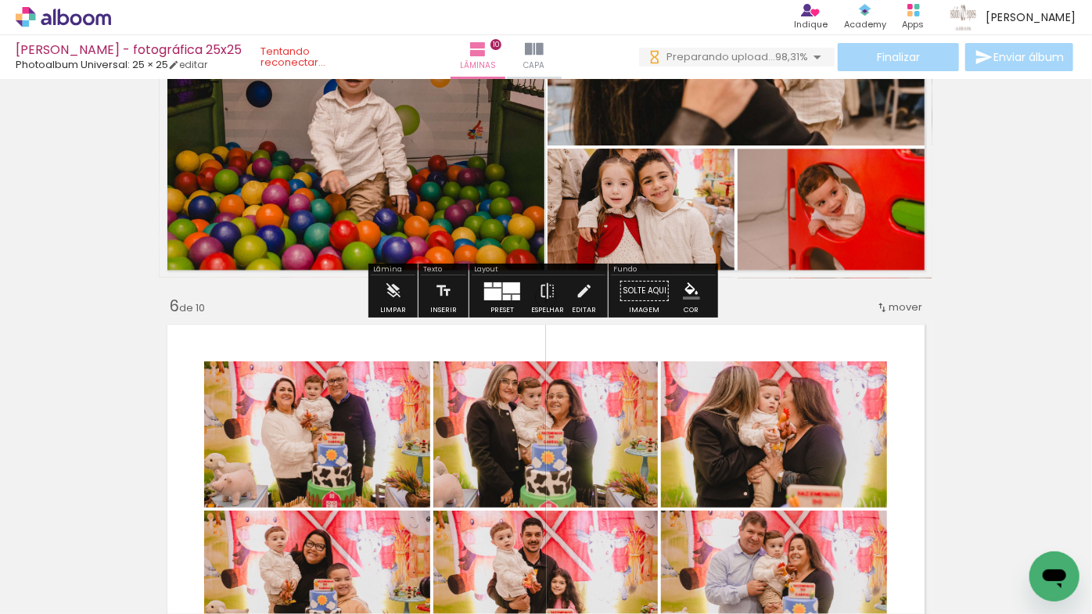
click at [965, 214] on div "Inserir lâmina 1 de 10 Inserir lâmina 2 de 10 Inserir lâmina 3 de 10 Inserir lâ…" at bounding box center [546, 490] width 1092 height 4683
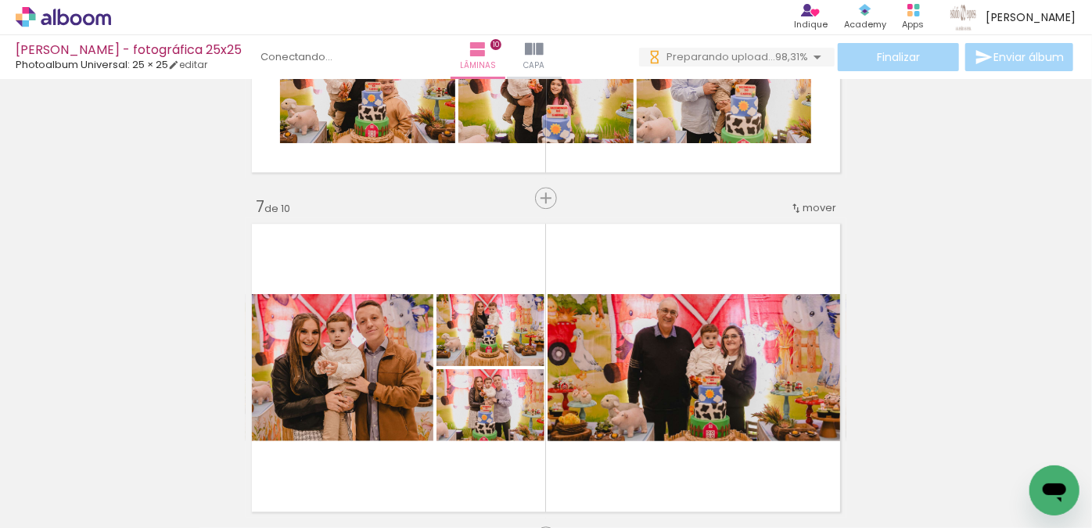
scroll to position [1951, 0]
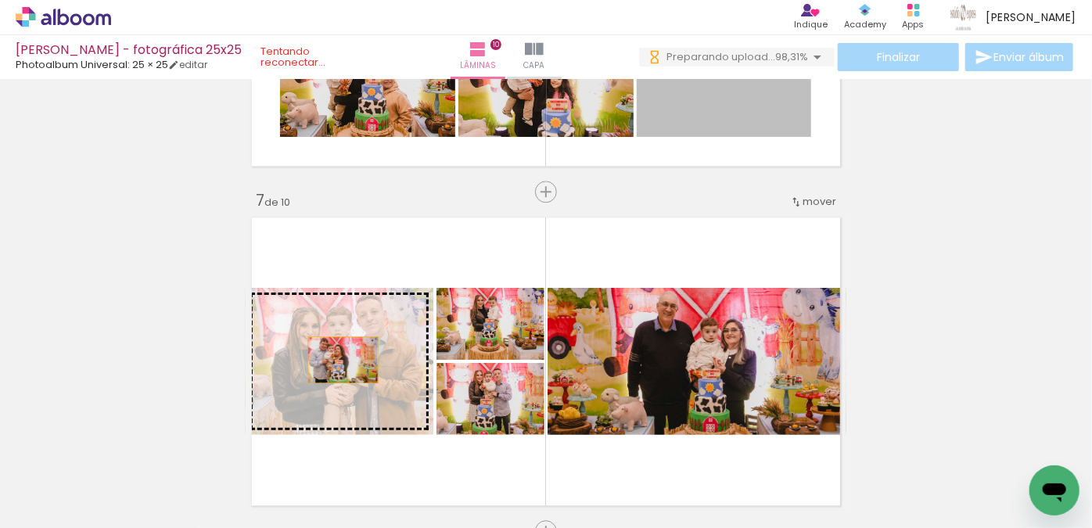
drag, startPoint x: 718, startPoint y: 112, endPoint x: 338, endPoint y: 358, distance: 452.5
click at [338, 358] on div "Inserir lâmina 1 de 10 Inserir lâmina 2 de 10 Inserir lâmina 3 de 10 Inserir lâ…" at bounding box center [546, 2] width 1092 height 3736
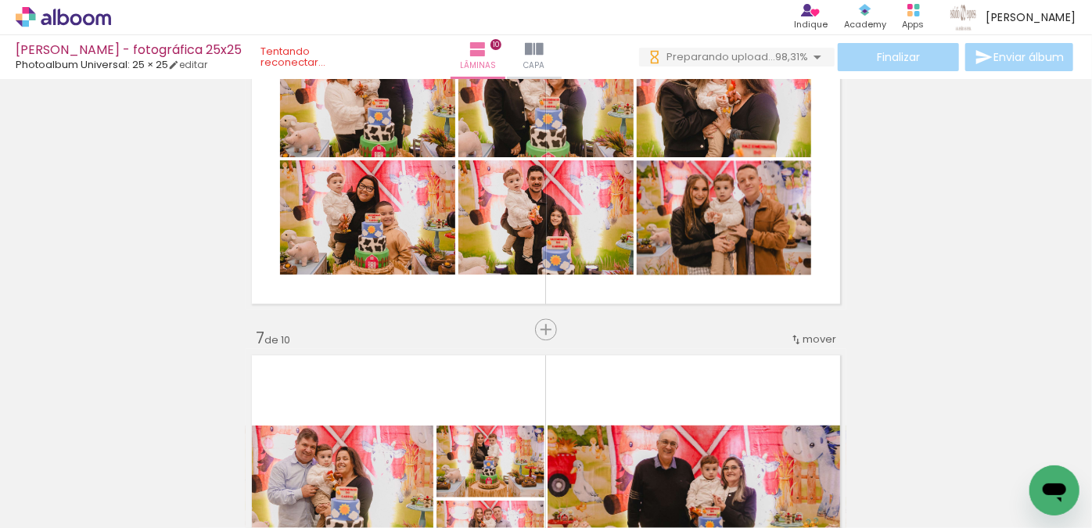
scroll to position [1809, 0]
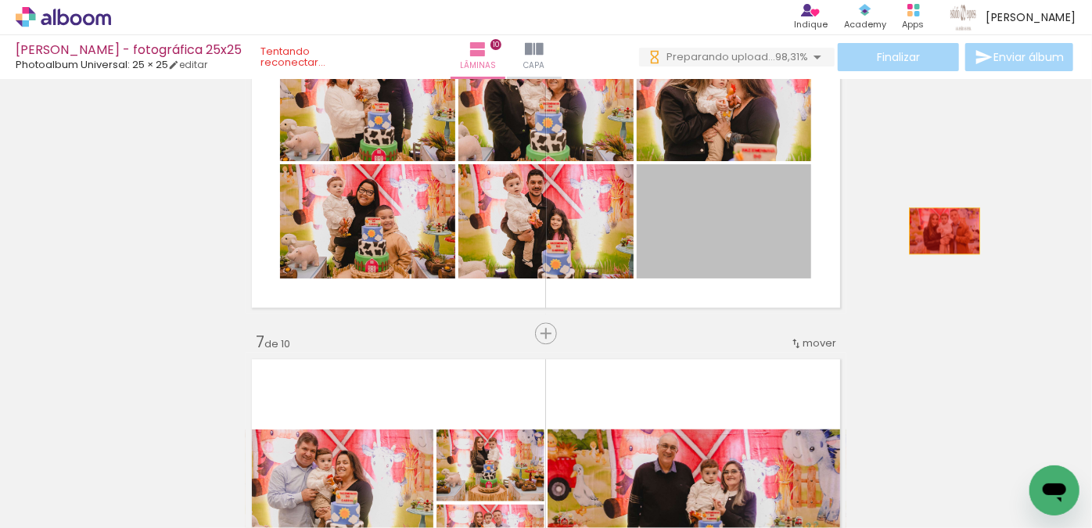
drag, startPoint x: 775, startPoint y: 235, endPoint x: 940, endPoint y: 231, distance: 164.4
click at [940, 231] on div "Inserir lâmina 1 de 10 Inserir lâmina 2 de 10 Inserir lâmina 3 de 10 Inserir lâ…" at bounding box center [546, 143] width 1092 height 3736
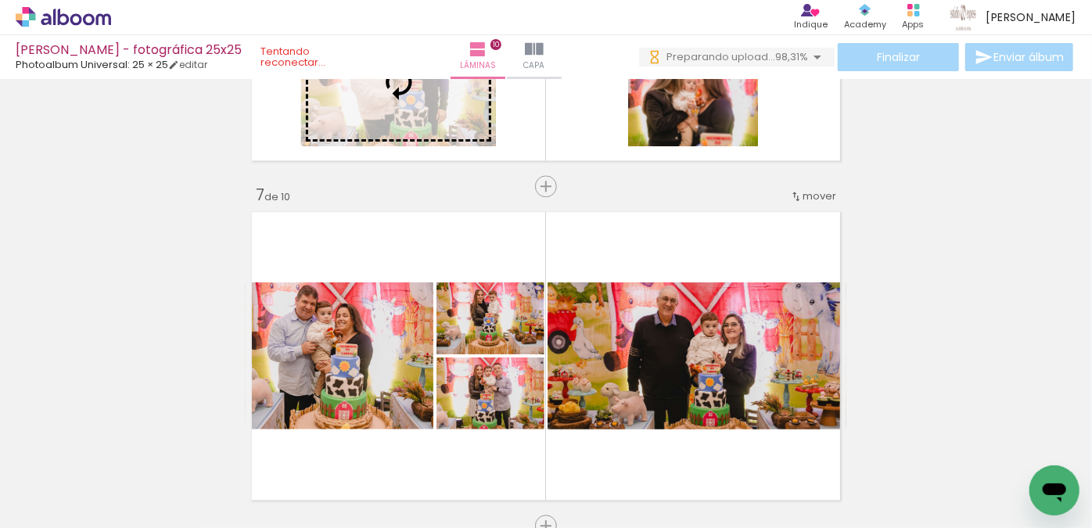
scroll to position [2022, 0]
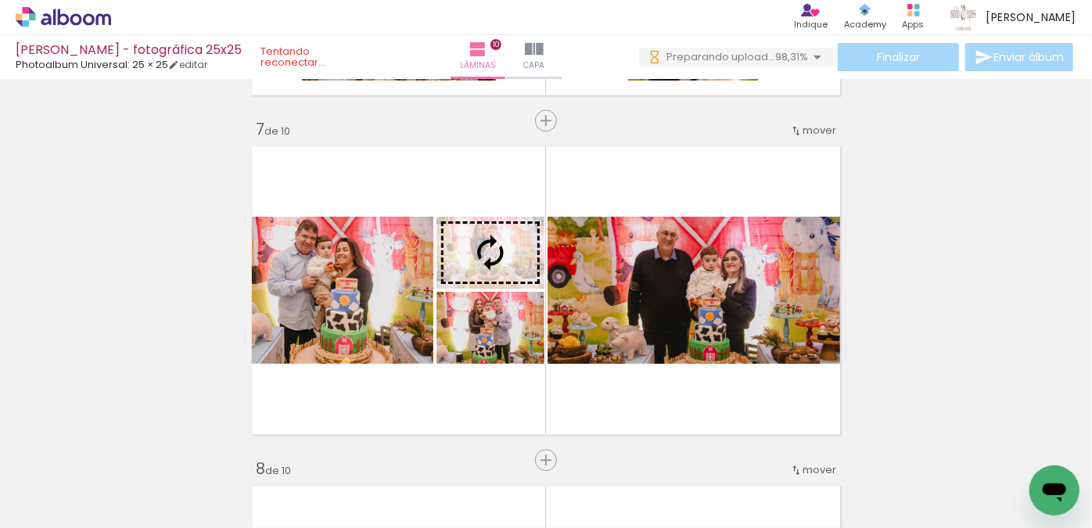
drag, startPoint x: 689, startPoint y: 253, endPoint x: 495, endPoint y: 254, distance: 194.8
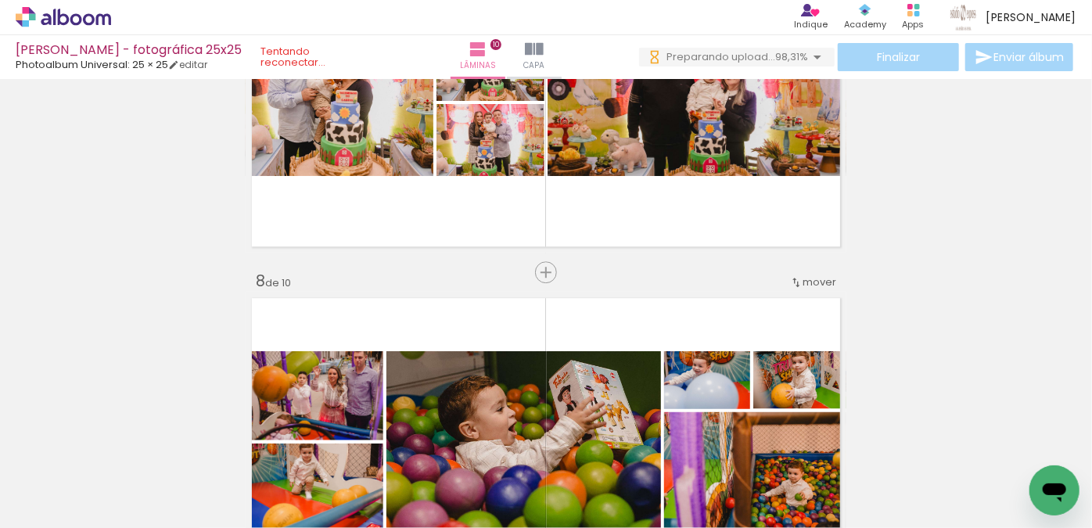
scroll to position [2236, 0]
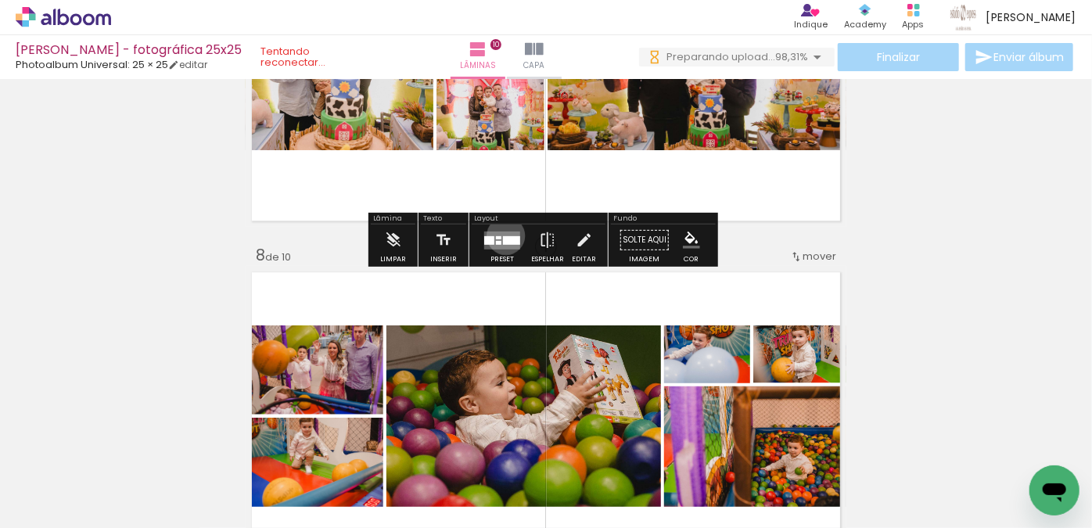
click at [503, 236] on div at bounding box center [511, 240] width 17 height 9
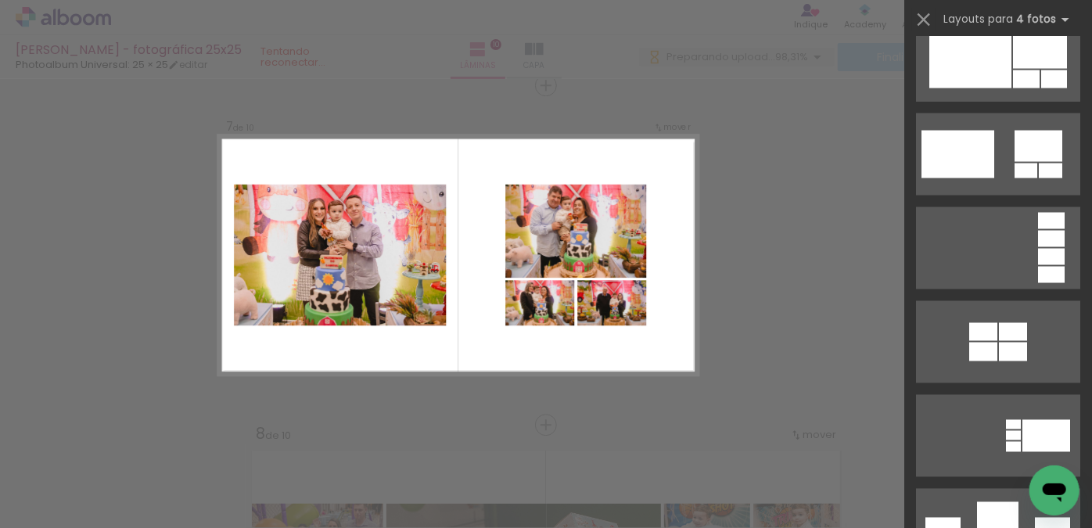
scroll to position [1096, 0]
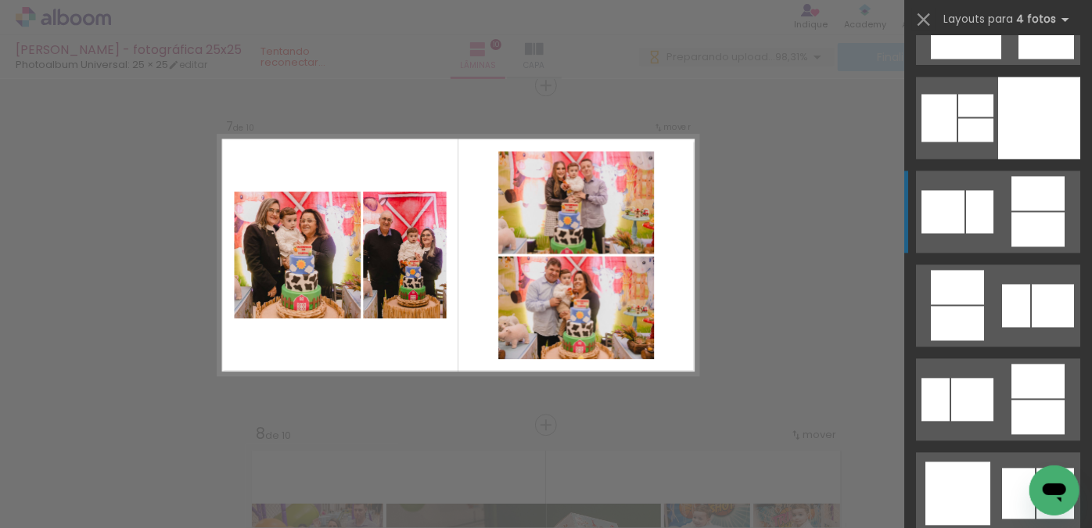
scroll to position [13302, 0]
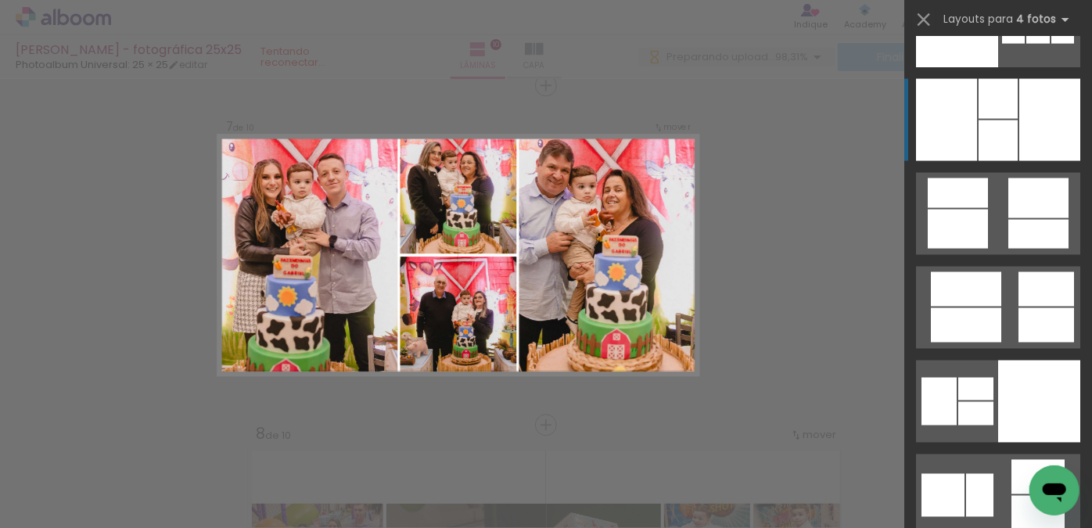
click at [1020, 143] on div at bounding box center [1050, 120] width 61 height 82
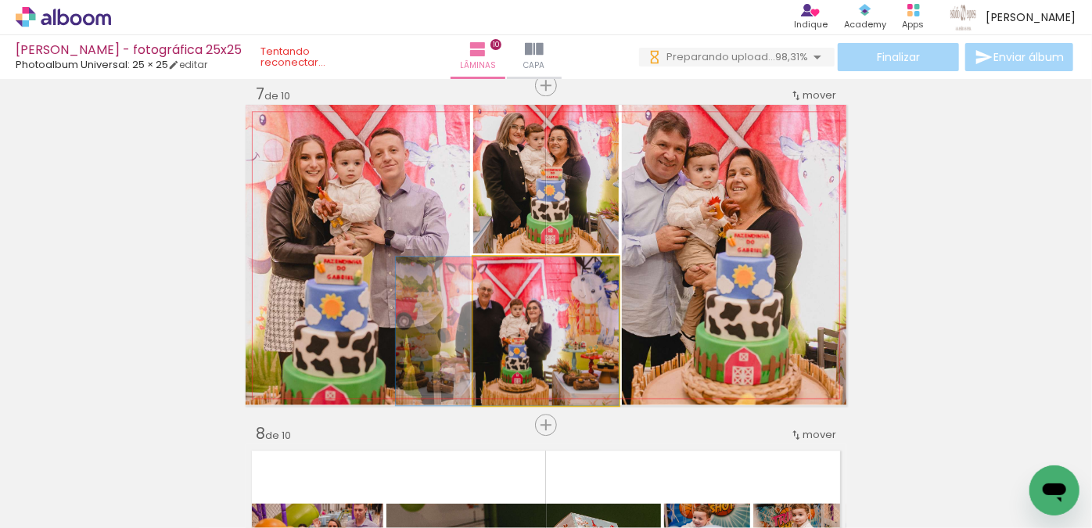
drag, startPoint x: 571, startPoint y: 333, endPoint x: 421, endPoint y: 291, distance: 155.9
click at [0, 0] on slot at bounding box center [0, 0] width 0 height 0
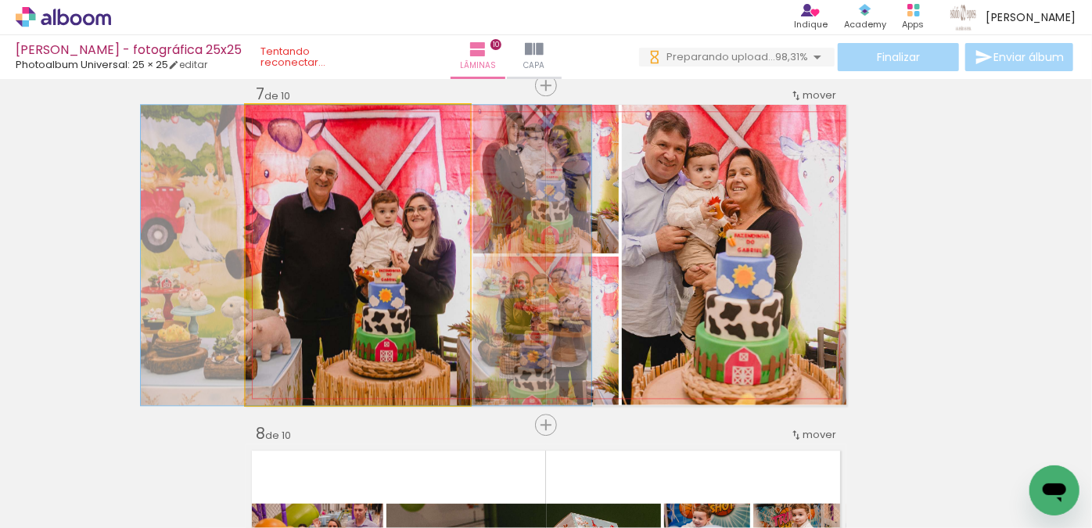
drag, startPoint x: 370, startPoint y: 272, endPoint x: 378, endPoint y: 271, distance: 7.9
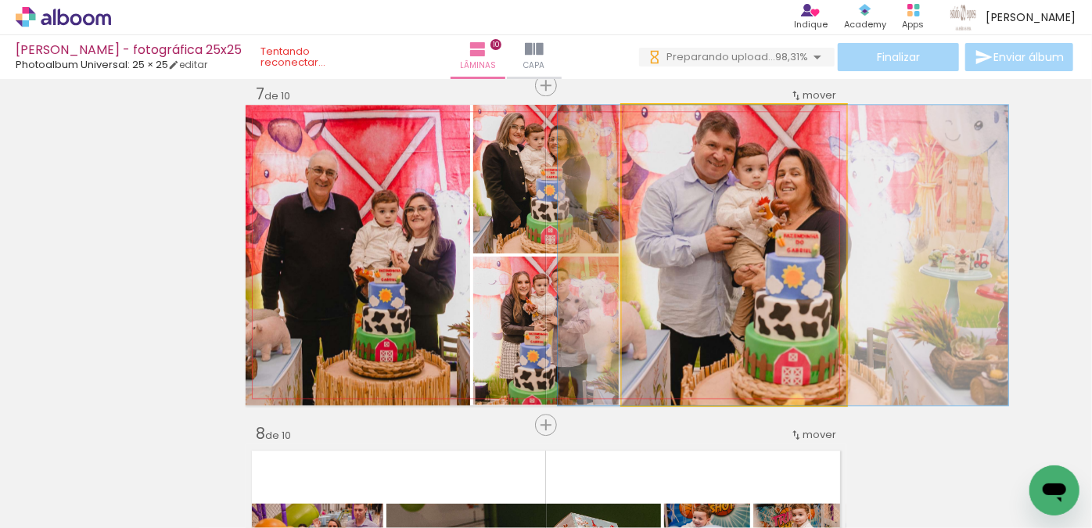
drag, startPoint x: 753, startPoint y: 289, endPoint x: 802, endPoint y: 306, distance: 52.2
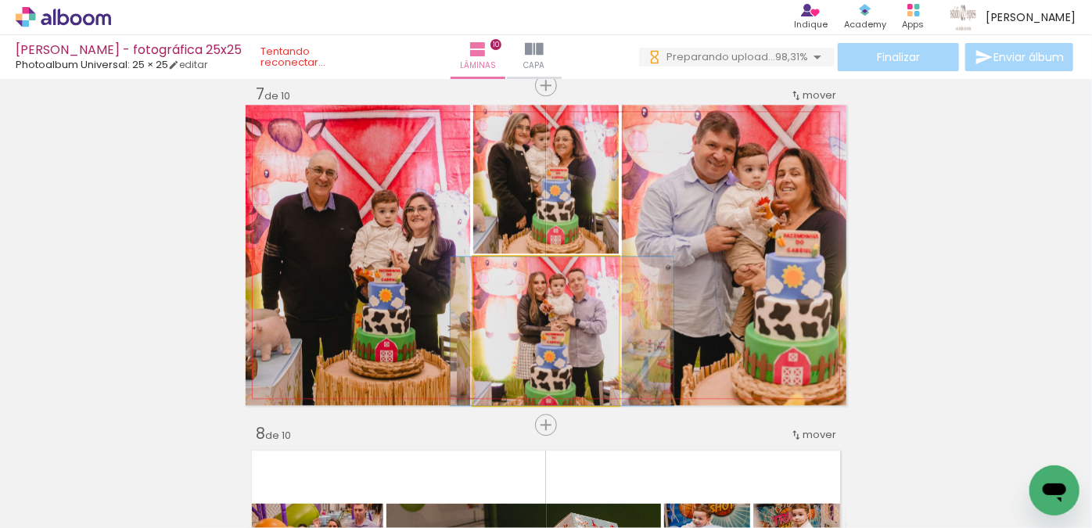
drag, startPoint x: 561, startPoint y: 307, endPoint x: 577, endPoint y: 308, distance: 16.5
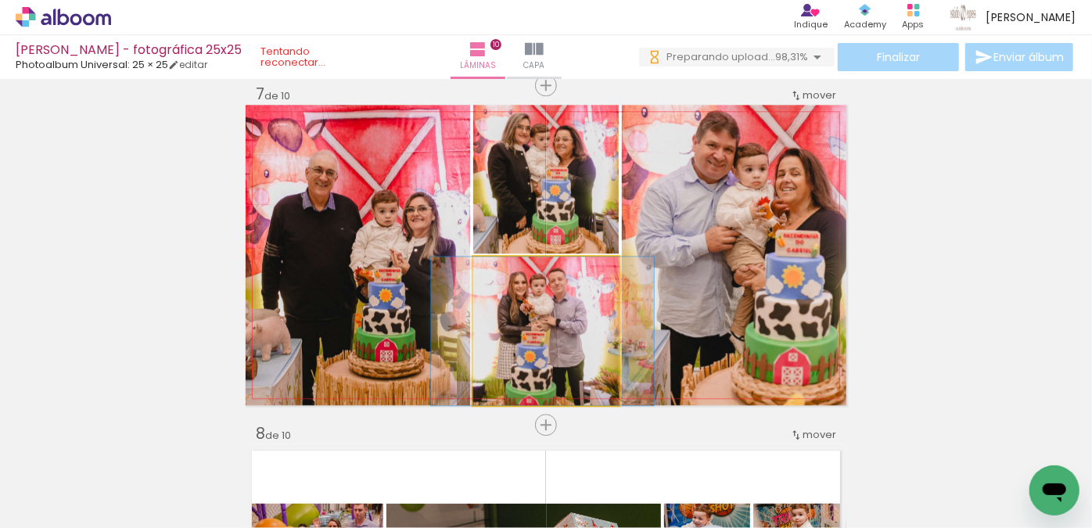
drag, startPoint x: 576, startPoint y: 310, endPoint x: 556, endPoint y: 315, distance: 20.9
click at [557, 315] on quentale-photo at bounding box center [546, 331] width 146 height 149
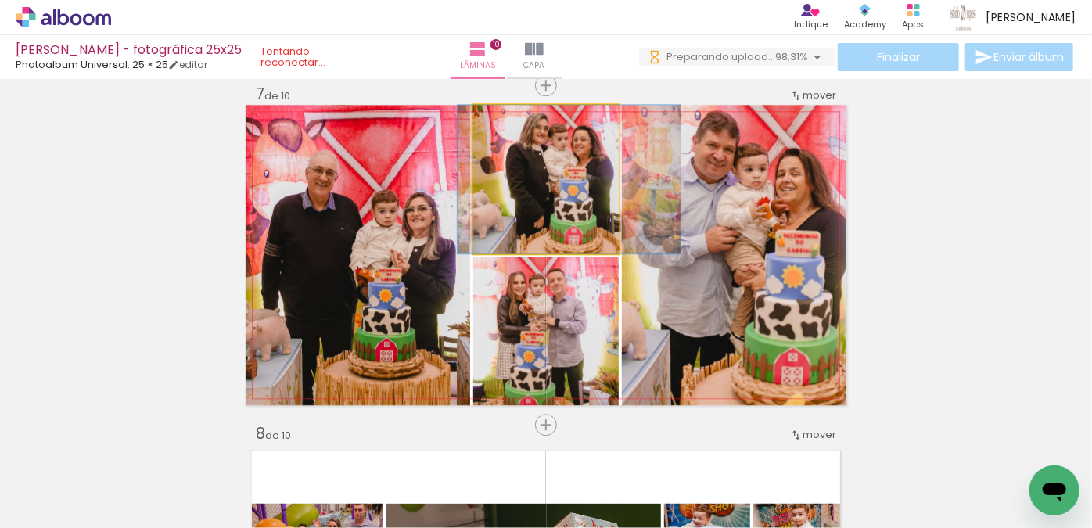
drag, startPoint x: 555, startPoint y: 214, endPoint x: 580, endPoint y: 215, distance: 25.1
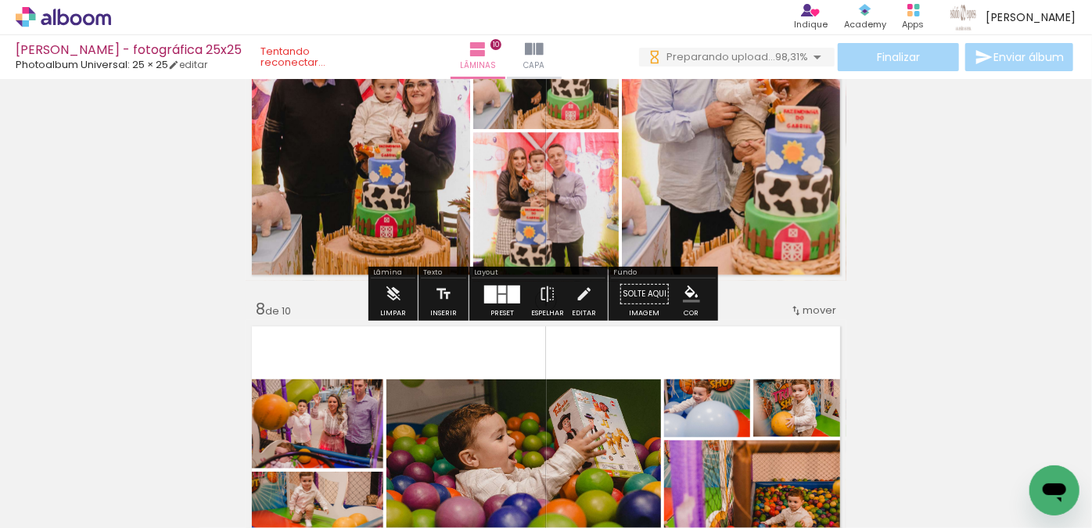
scroll to position [2200, 0]
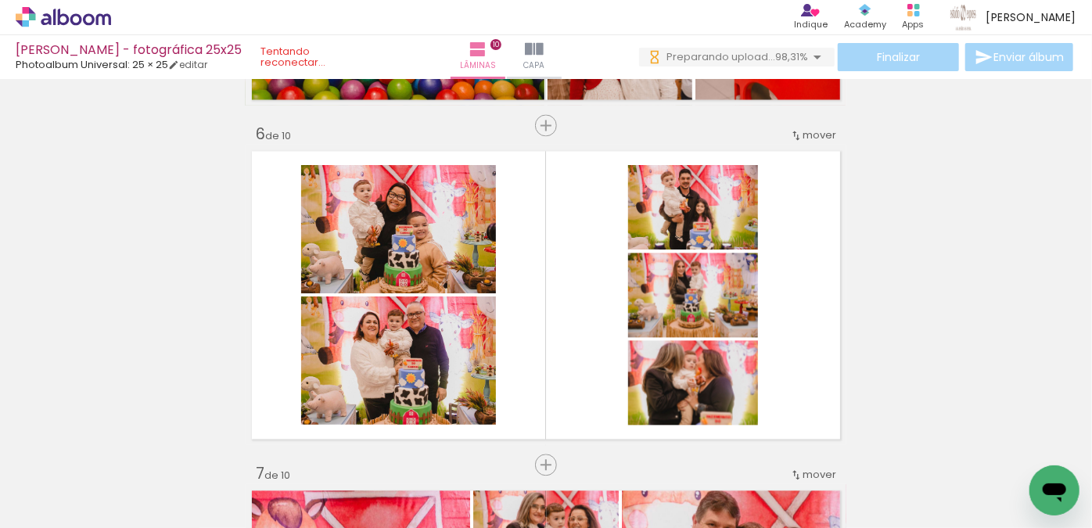
scroll to position [1702, 0]
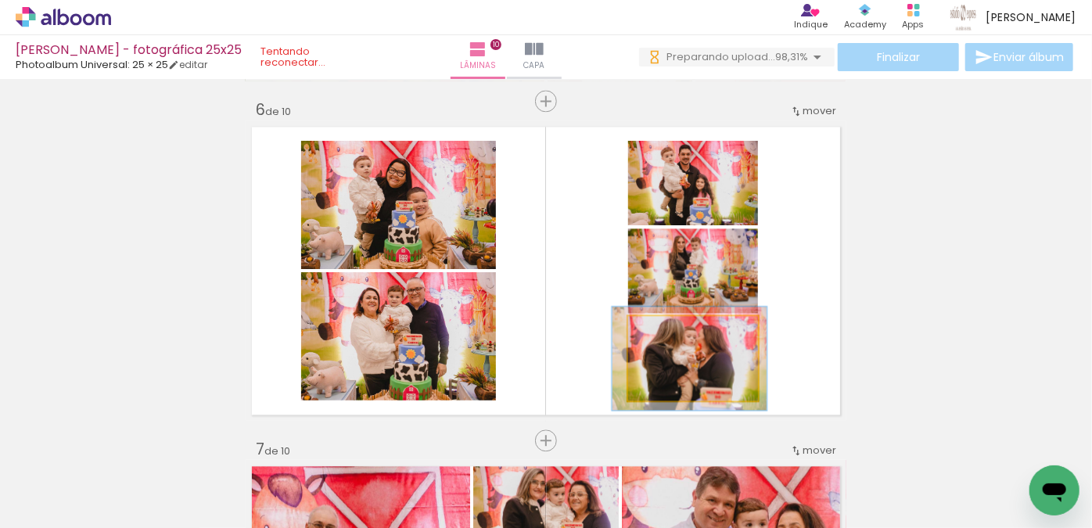
drag, startPoint x: 732, startPoint y: 363, endPoint x: 912, endPoint y: 294, distance: 192.0
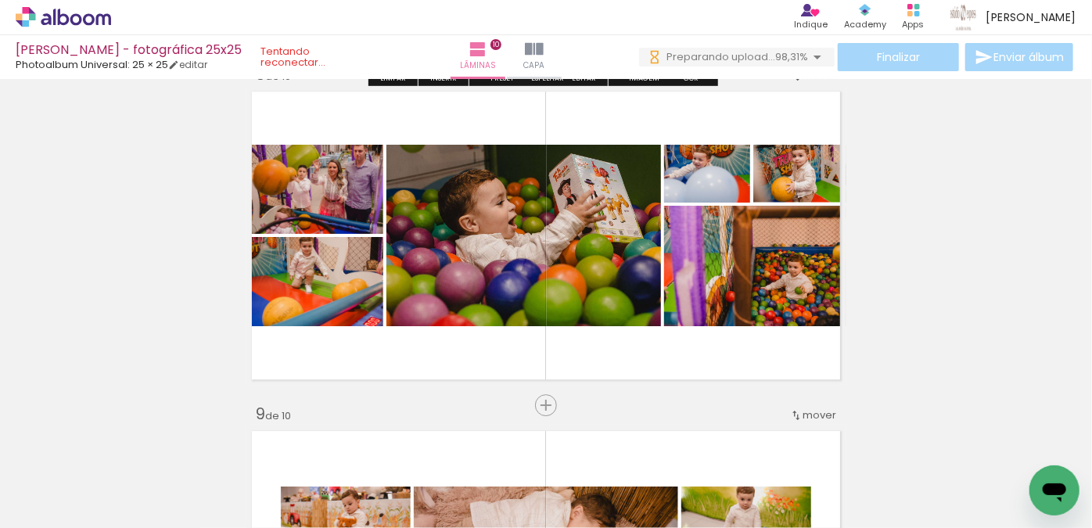
scroll to position [2413, 0]
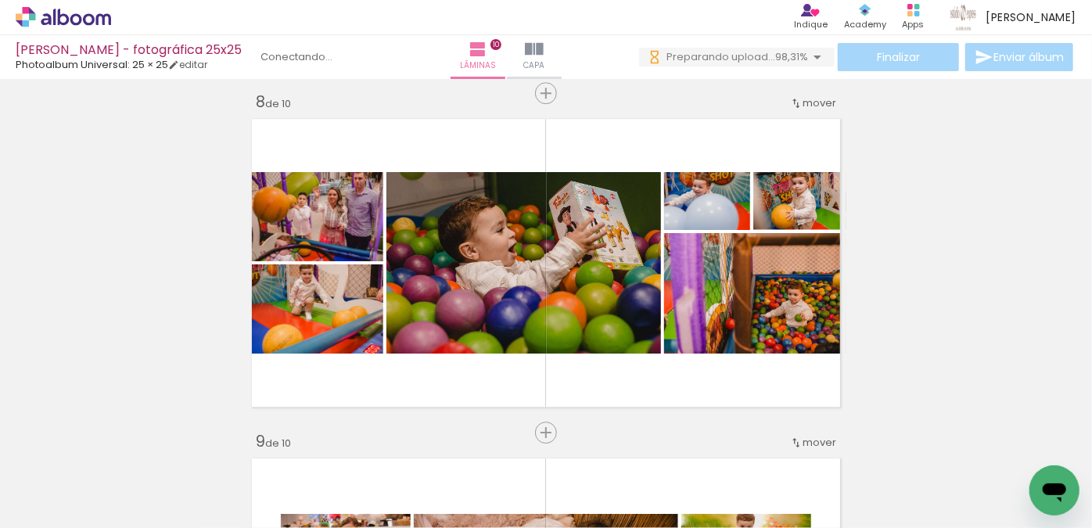
scroll to position [2413, 0]
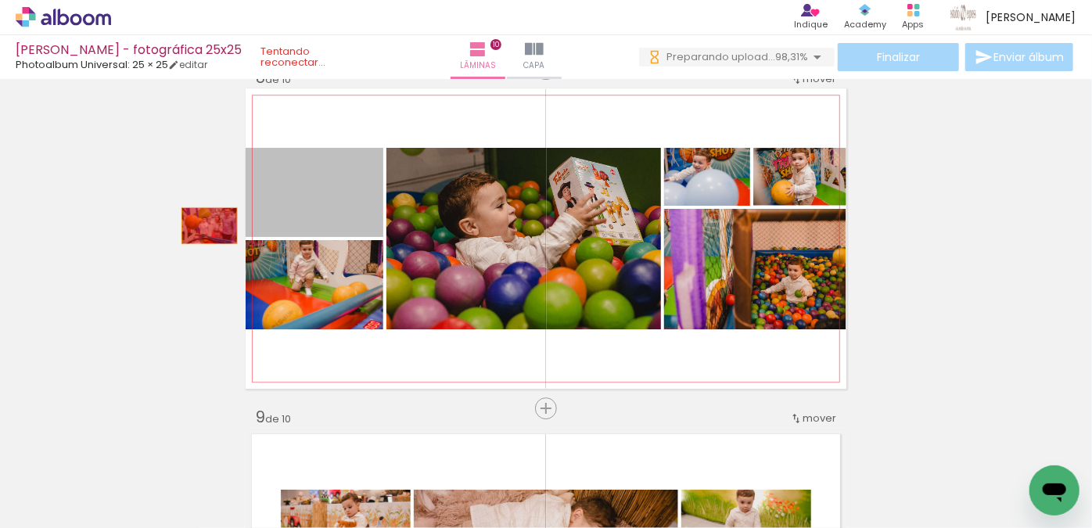
drag, startPoint x: 308, startPoint y: 221, endPoint x: 156, endPoint y: 225, distance: 152.6
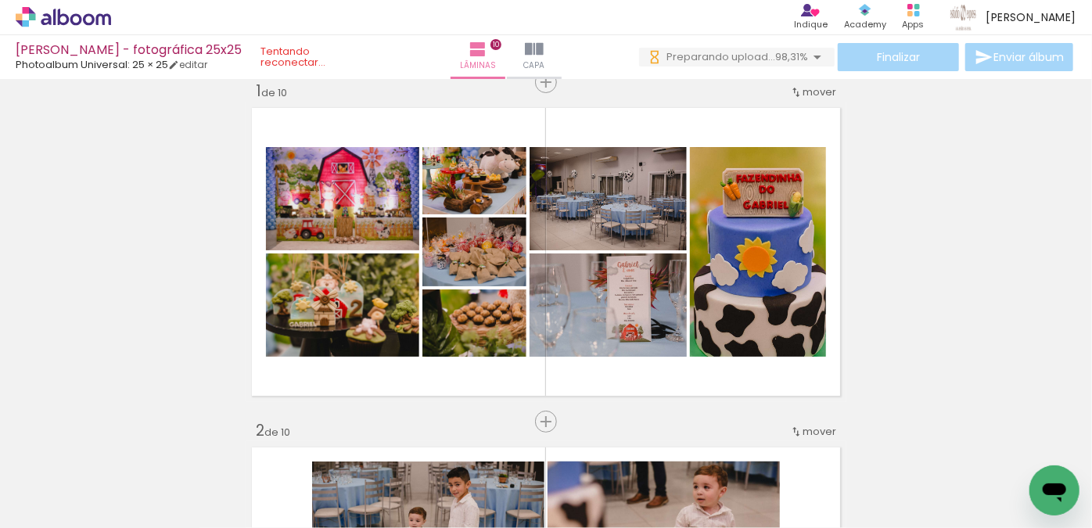
scroll to position [0, 0]
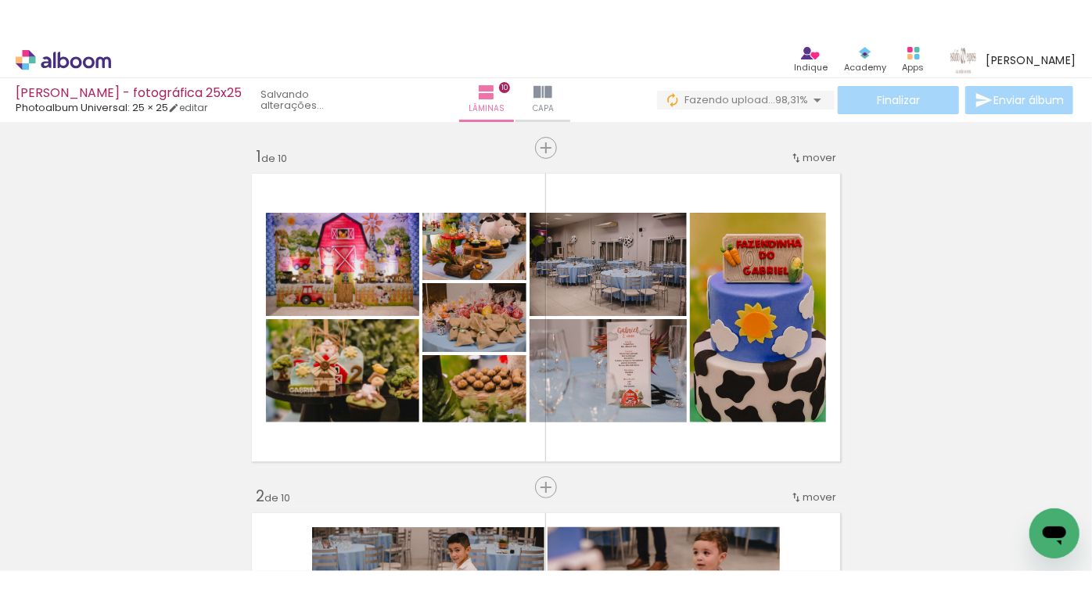
scroll to position [13302, 0]
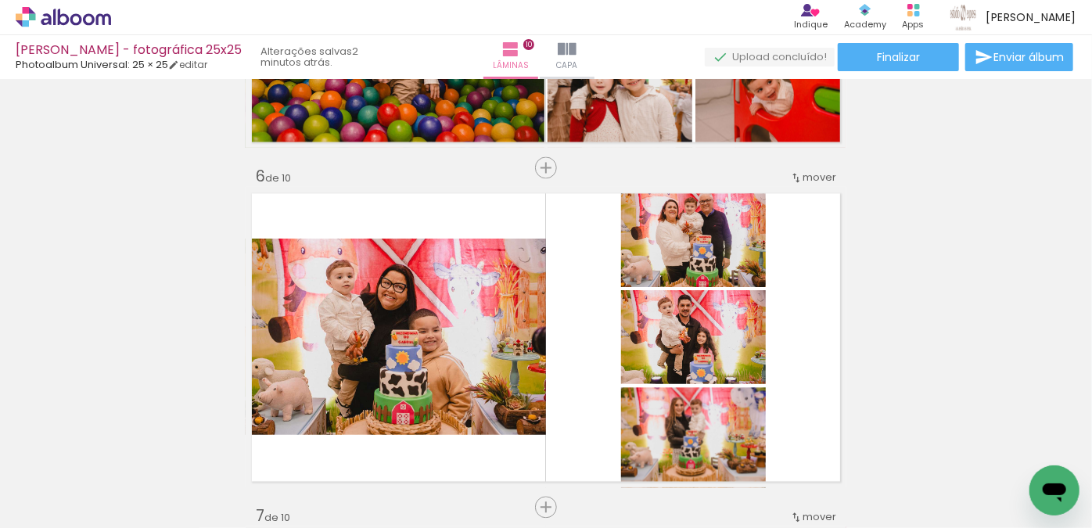
scroll to position [1477, 0]
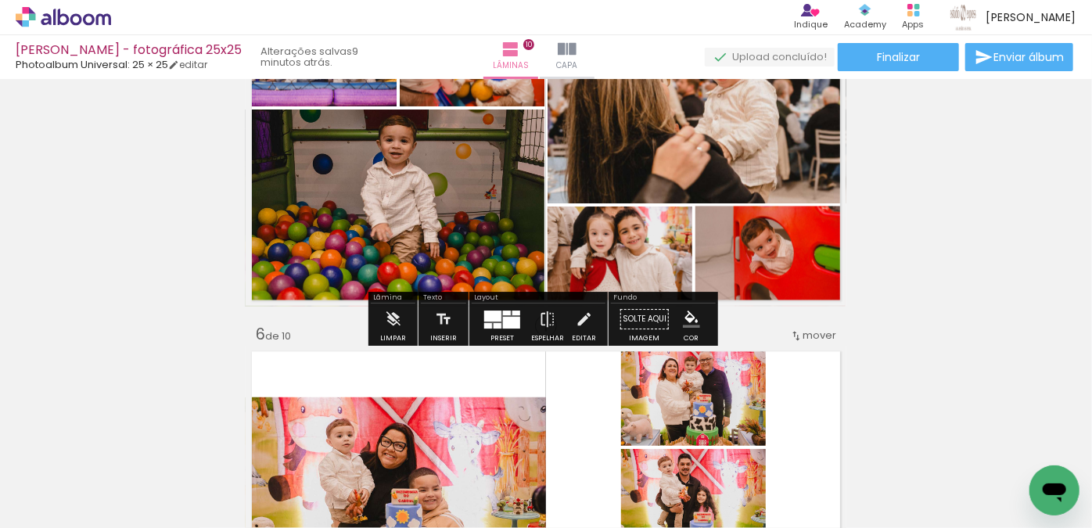
scroll to position [13302, 0]
click at [880, 199] on div "Inserir lâmina 1 de 10 Inserir lâmina 2 de 10 Inserir lâmina 3 de 10 Inserir lâ…" at bounding box center [546, 476] width 1092 height 3736
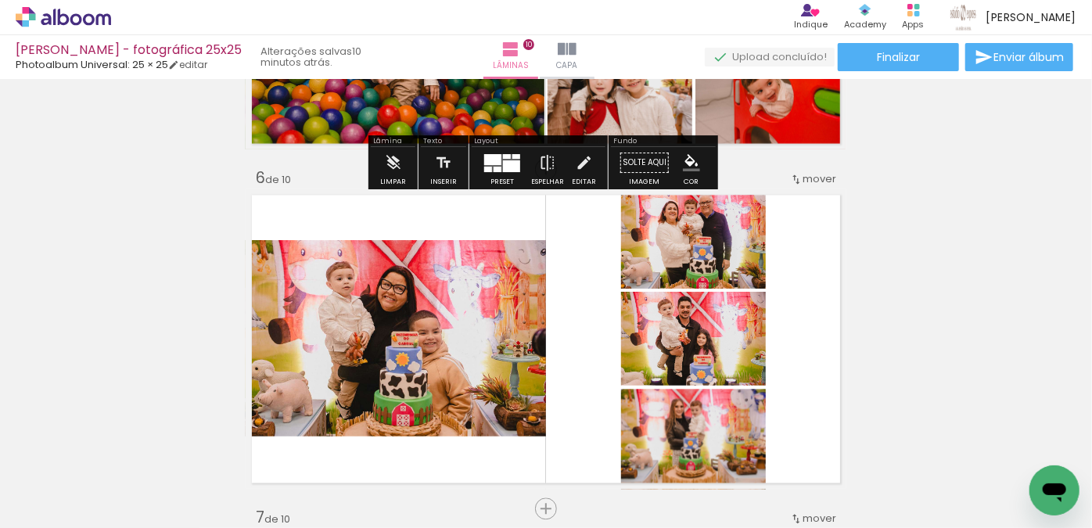
scroll to position [1690, 0]
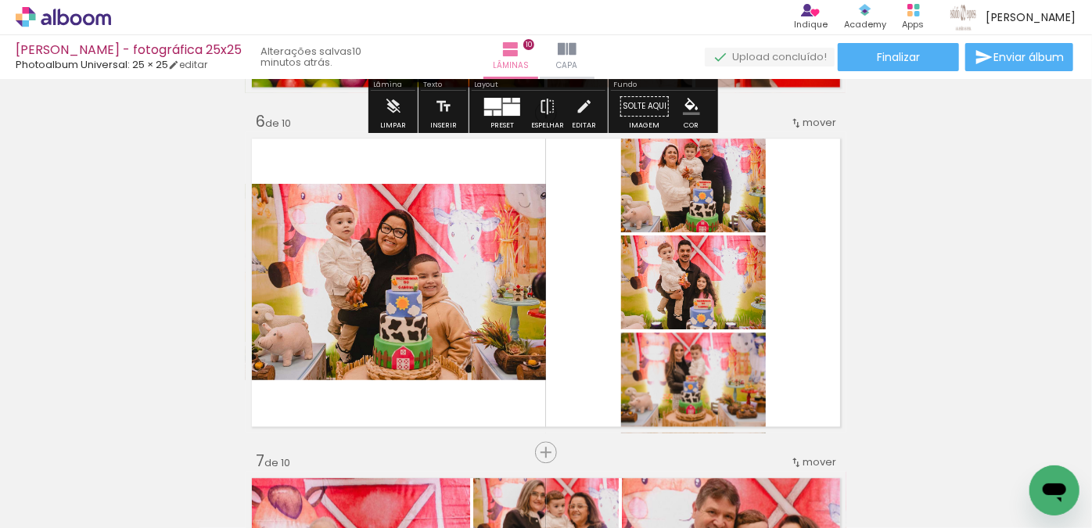
click at [927, 246] on div "Inserir lâmina 1 de 10 Inserir lâmina 2 de 10 Inserir lâmina 3 de 10 Inserir lâ…" at bounding box center [546, 262] width 1092 height 3736
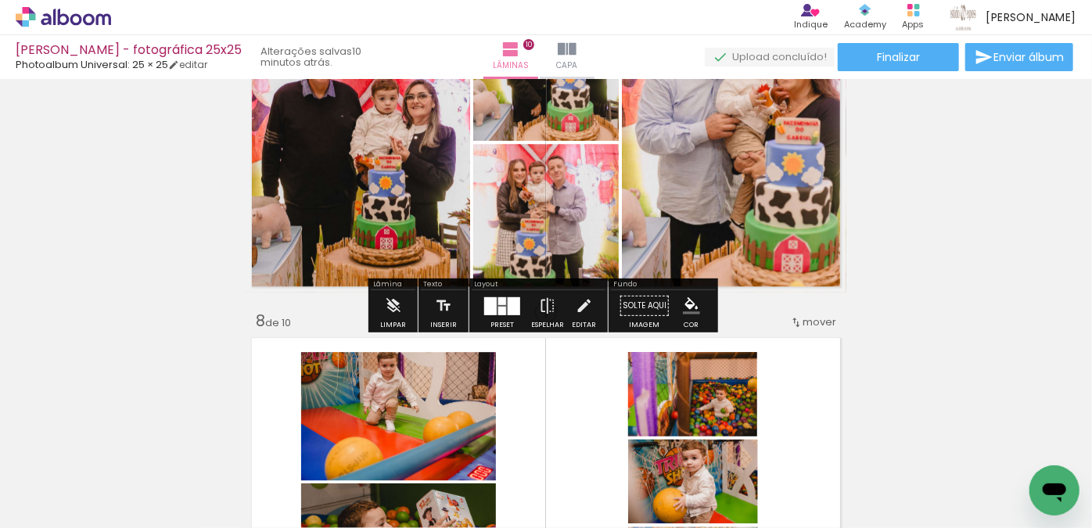
scroll to position [2473, 0]
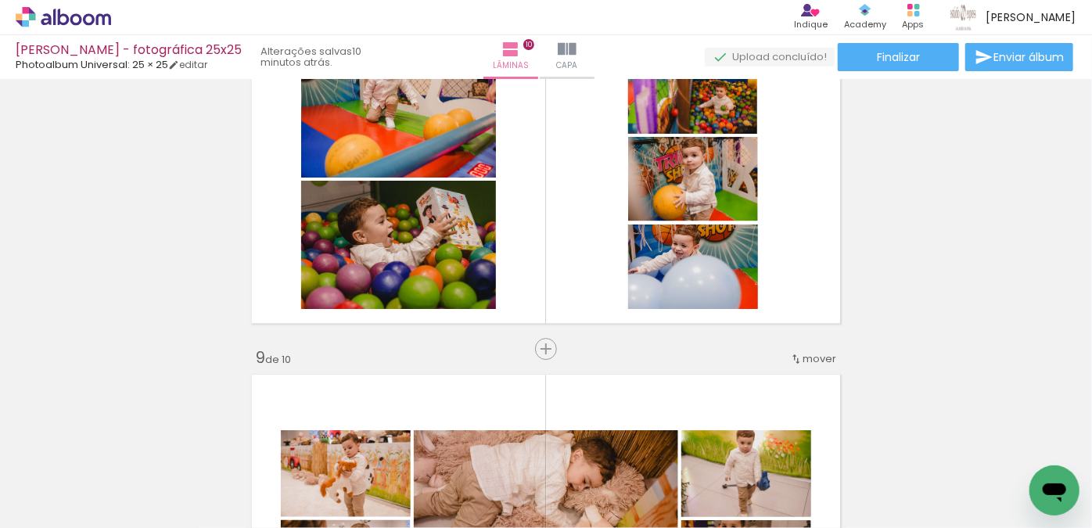
click at [211, 451] on iron-icon at bounding box center [210, 444] width 16 height 16
click at [212, 450] on iron-icon at bounding box center [210, 444] width 16 height 16
click at [126, 441] on iron-icon at bounding box center [122, 444] width 16 height 16
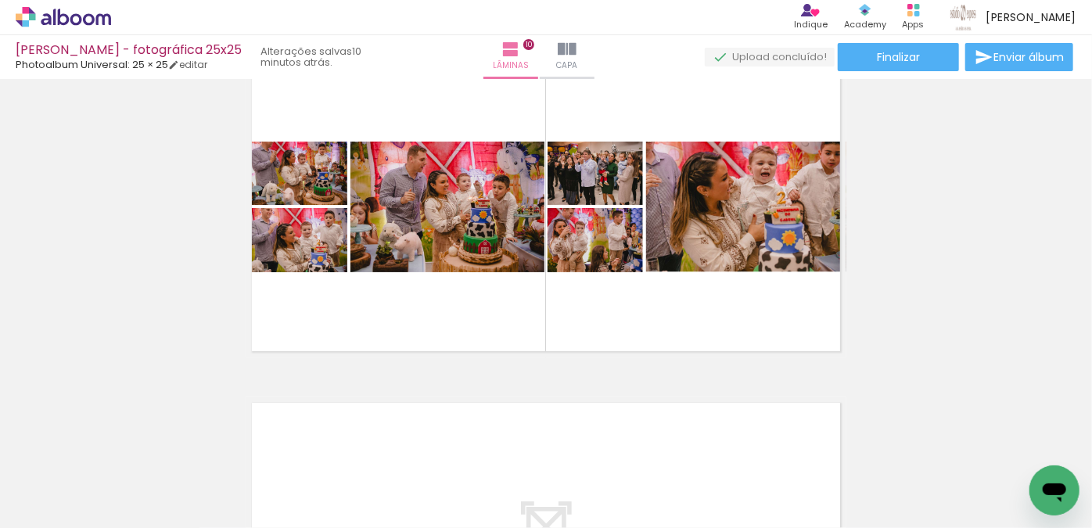
scroll to position [3184, 0]
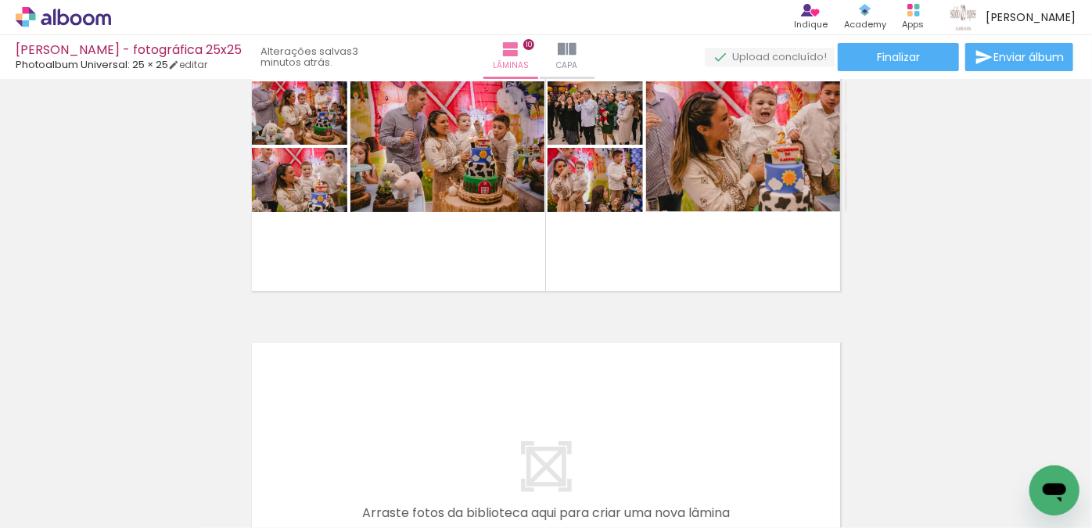
scroll to position [13302, 0]
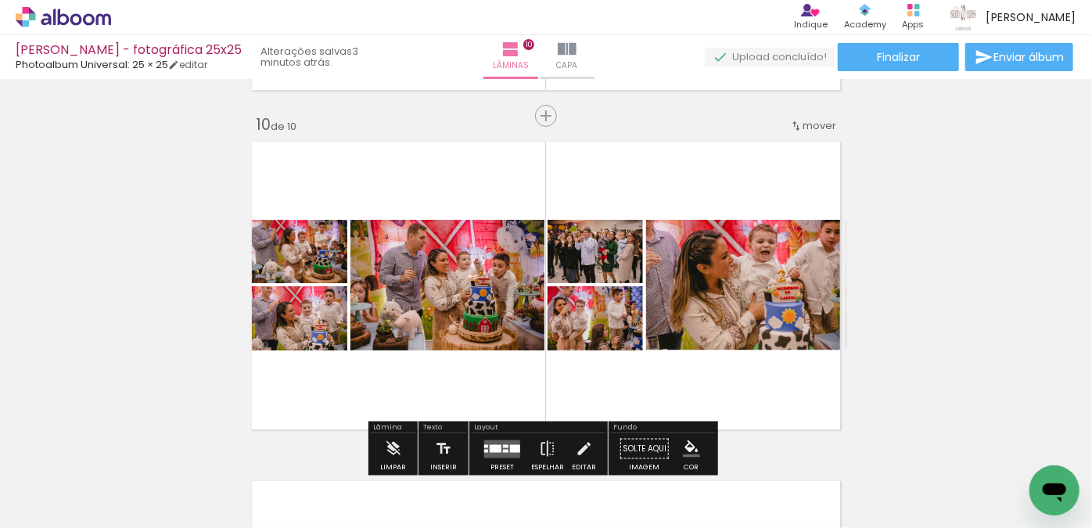
scroll to position [3042, 0]
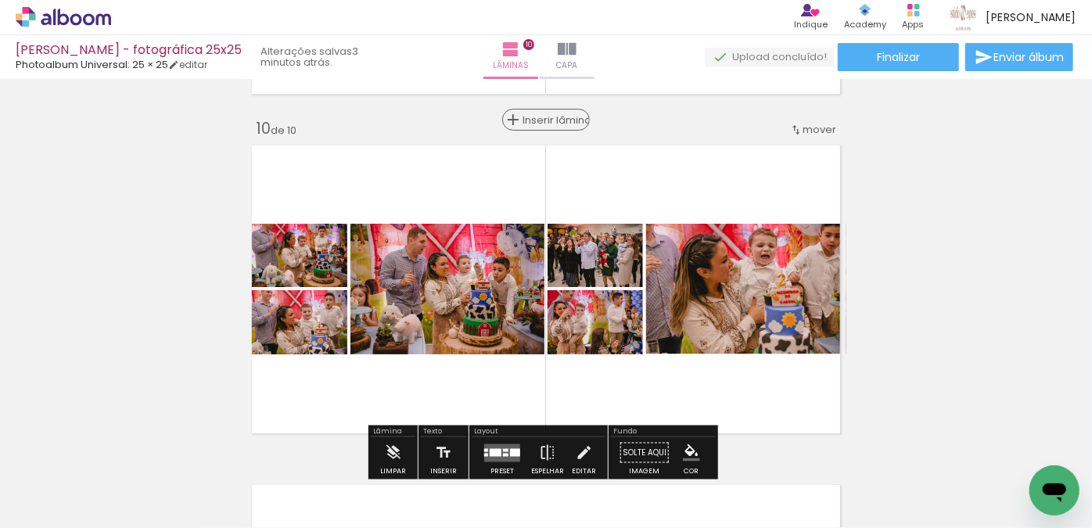
click at [543, 121] on span "Inserir lâmina" at bounding box center [553, 120] width 61 height 10
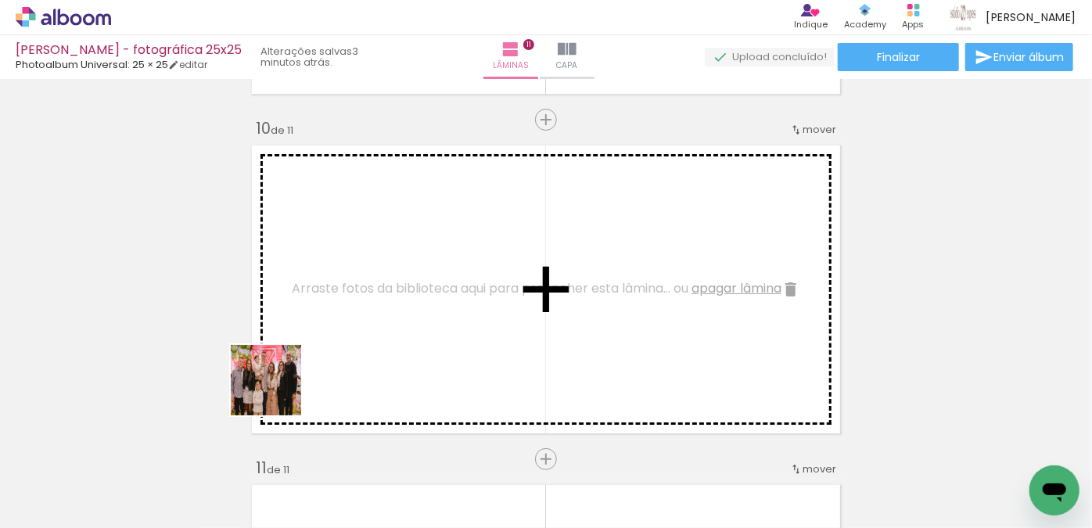
drag, startPoint x: 278, startPoint y: 392, endPoint x: 329, endPoint y: 289, distance: 115.5
click at [329, 289] on quentale-workspace at bounding box center [546, 264] width 1092 height 528
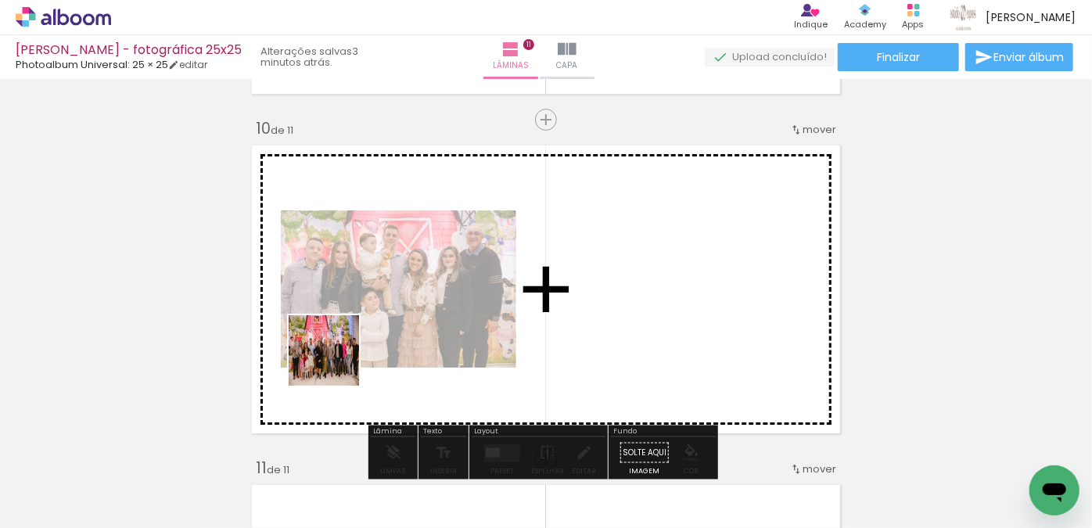
drag, startPoint x: 263, startPoint y: 484, endPoint x: 376, endPoint y: 293, distance: 221.4
click at [380, 290] on quentale-workspace at bounding box center [546, 264] width 1092 height 528
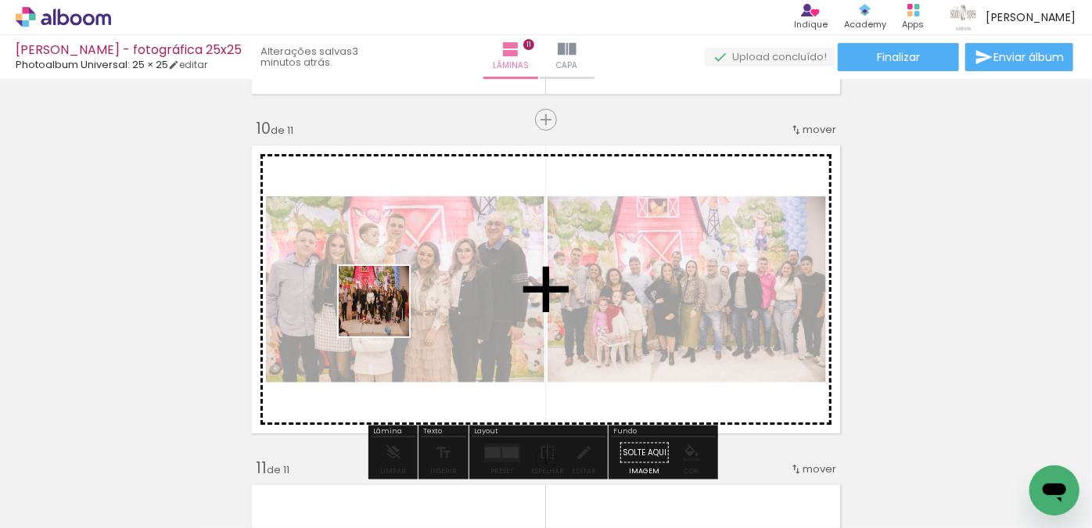
drag, startPoint x: 259, startPoint y: 465, endPoint x: 390, endPoint y: 310, distance: 202.7
click at [390, 310] on quentale-workspace at bounding box center [546, 264] width 1092 height 528
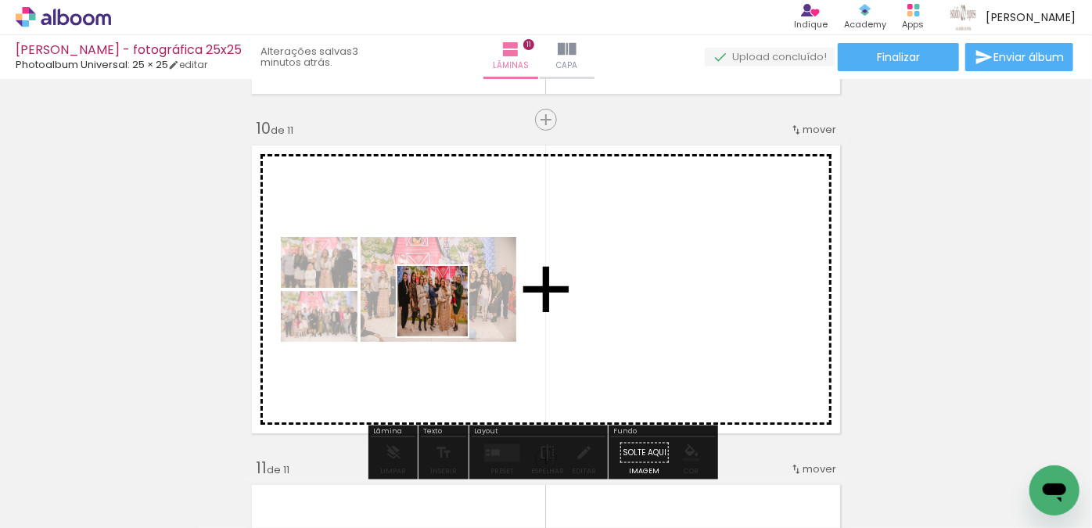
drag, startPoint x: 254, startPoint y: 479, endPoint x: 444, endPoint y: 312, distance: 252.9
click at [444, 312] on quentale-workspace at bounding box center [546, 264] width 1092 height 528
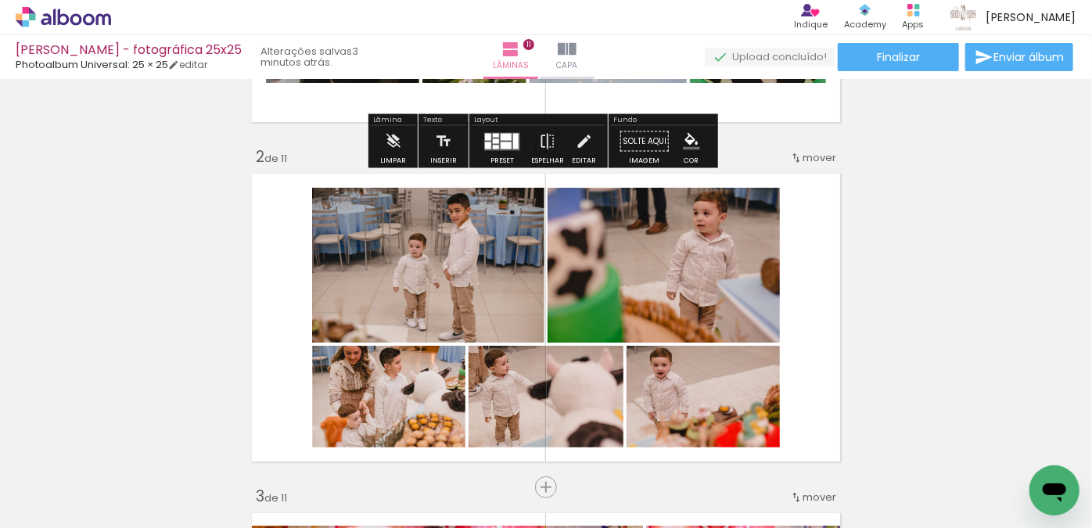
scroll to position [426, 0]
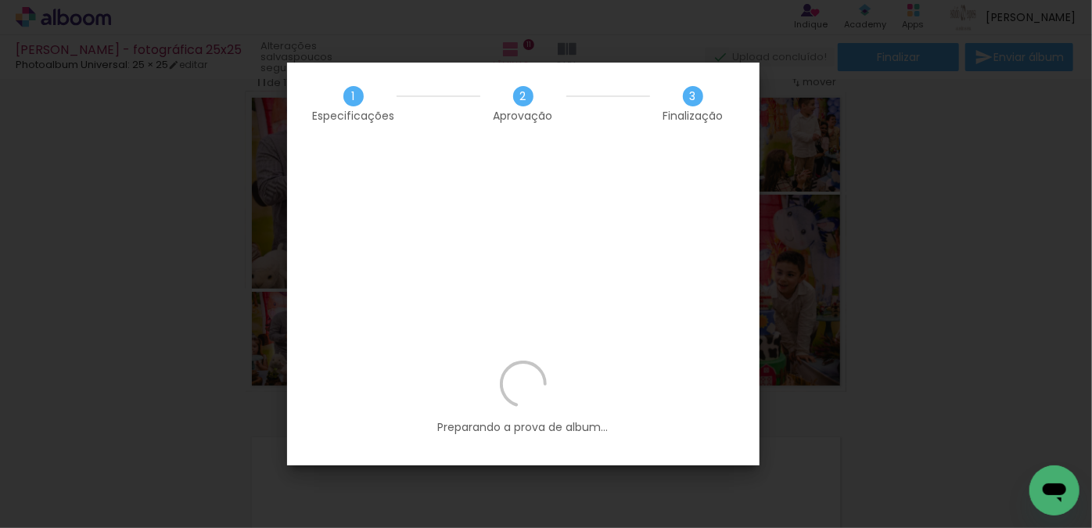
scroll to position [1280, 0]
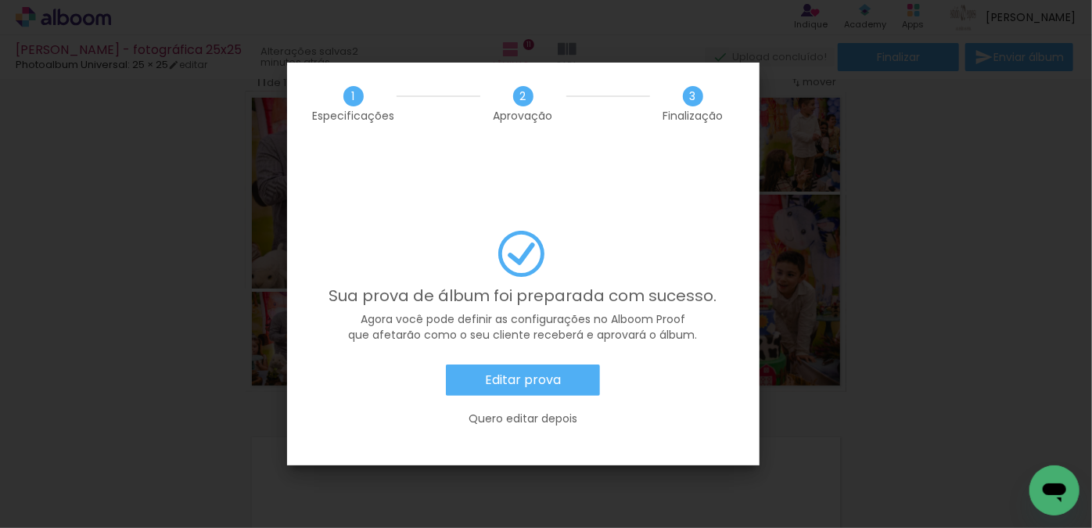
click at [0, 0] on slot "Editar prova" at bounding box center [0, 0] width 0 height 0
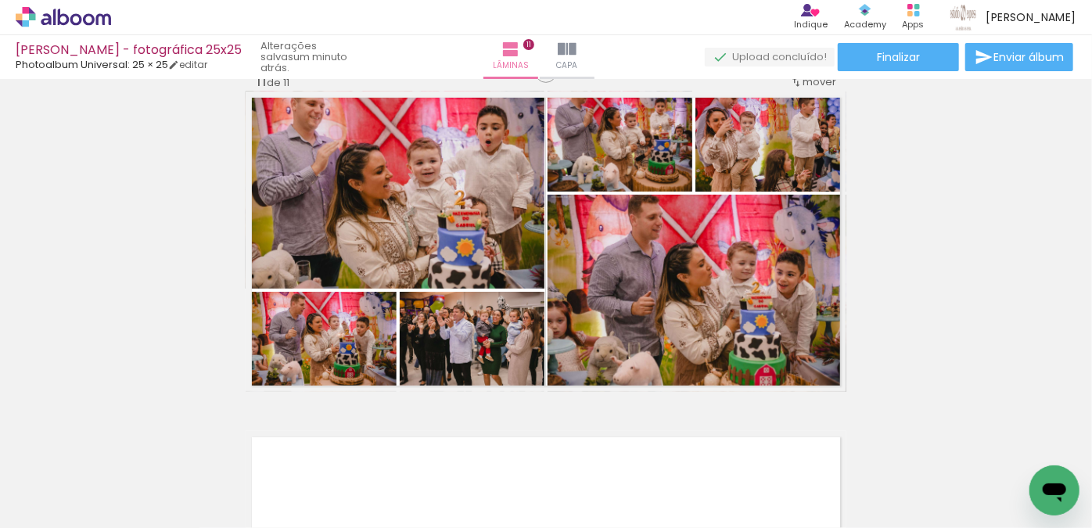
scroll to position [1280, 0]
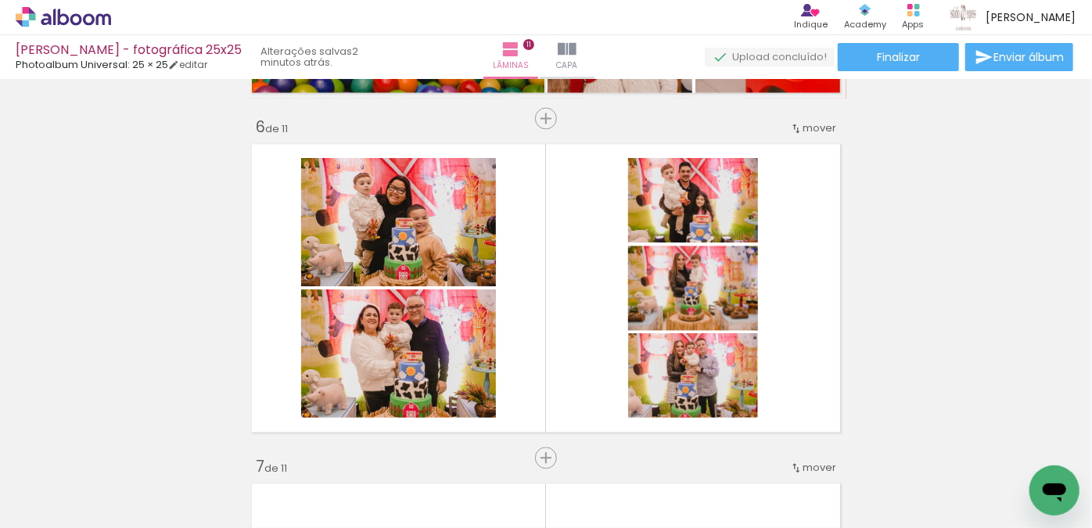
scroll to position [1793, 0]
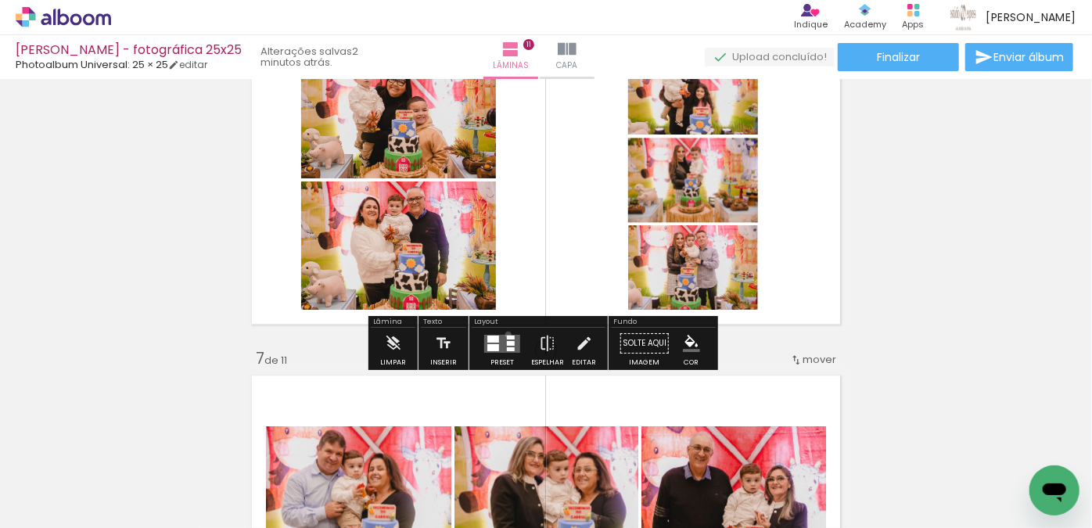
click at [505, 334] on quentale-layouter at bounding box center [502, 343] width 36 height 18
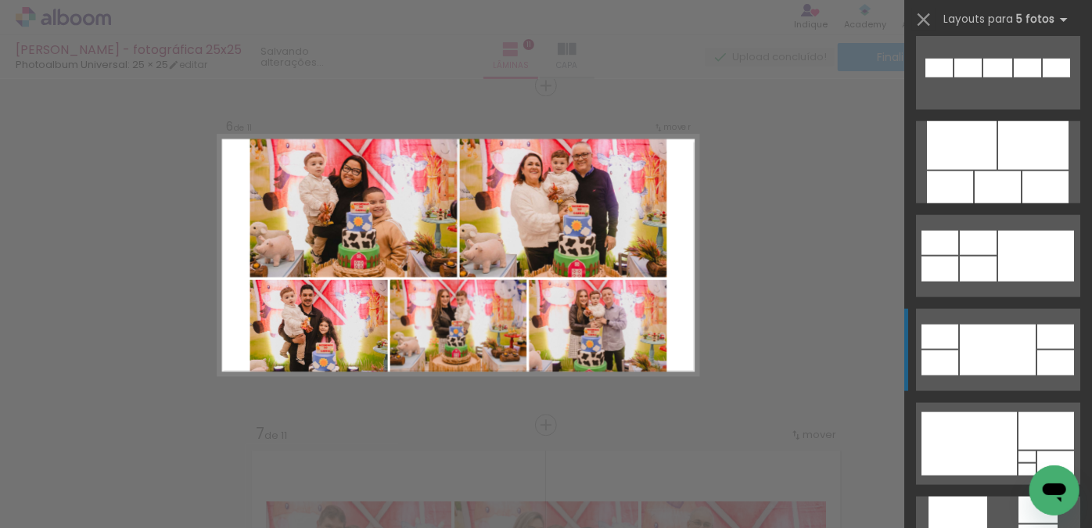
scroll to position [853, 0]
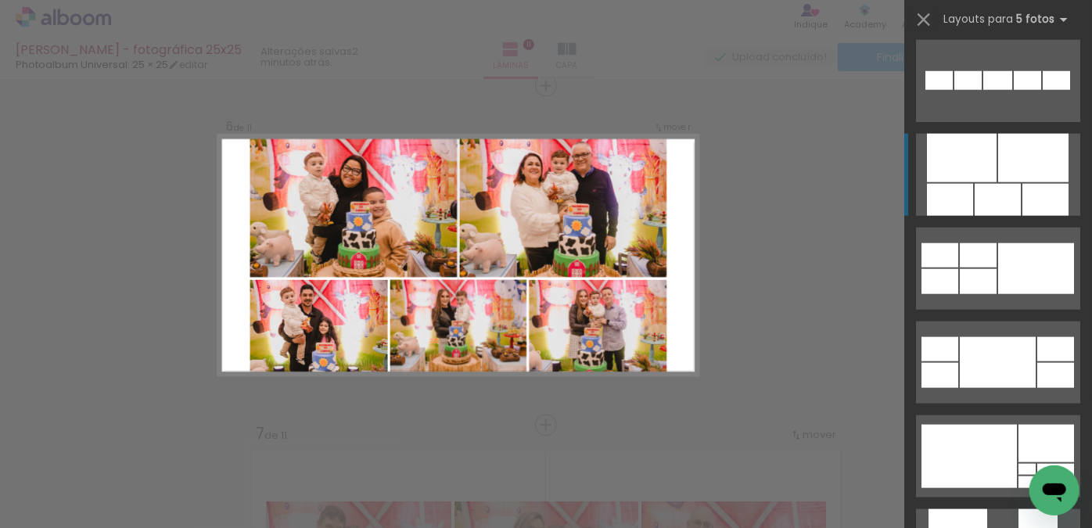
click at [1009, 174] on div at bounding box center [1033, 158] width 70 height 49
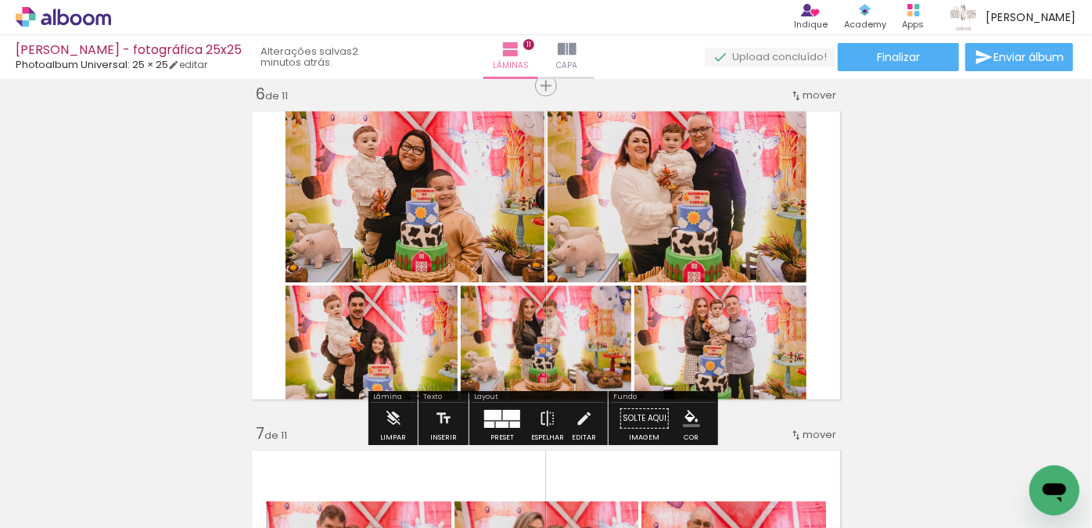
click at [488, 417] on div at bounding box center [492, 414] width 17 height 10
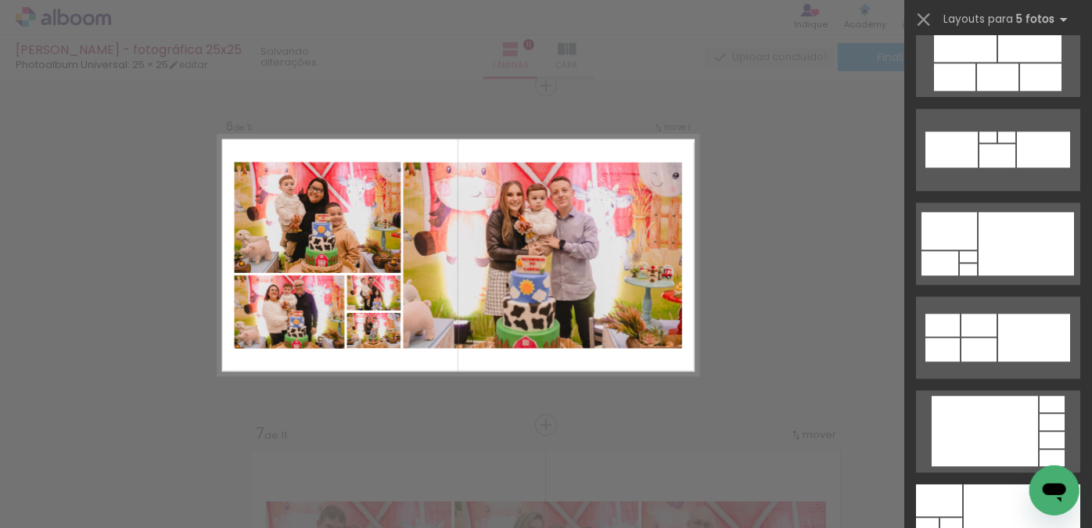
scroll to position [1920, 0]
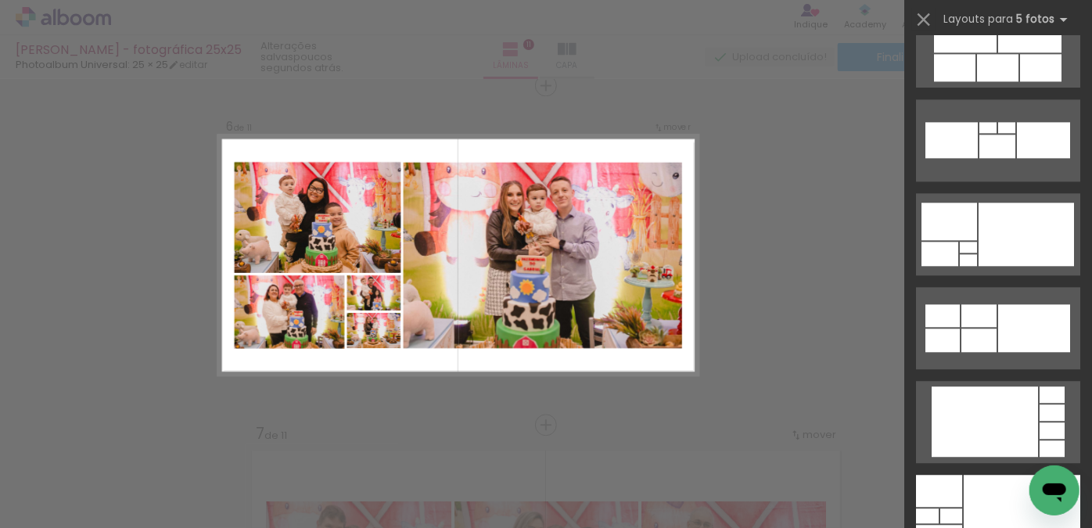
click at [845, 228] on div "Confirmar Cancelar" at bounding box center [546, 417] width 1092 height 4113
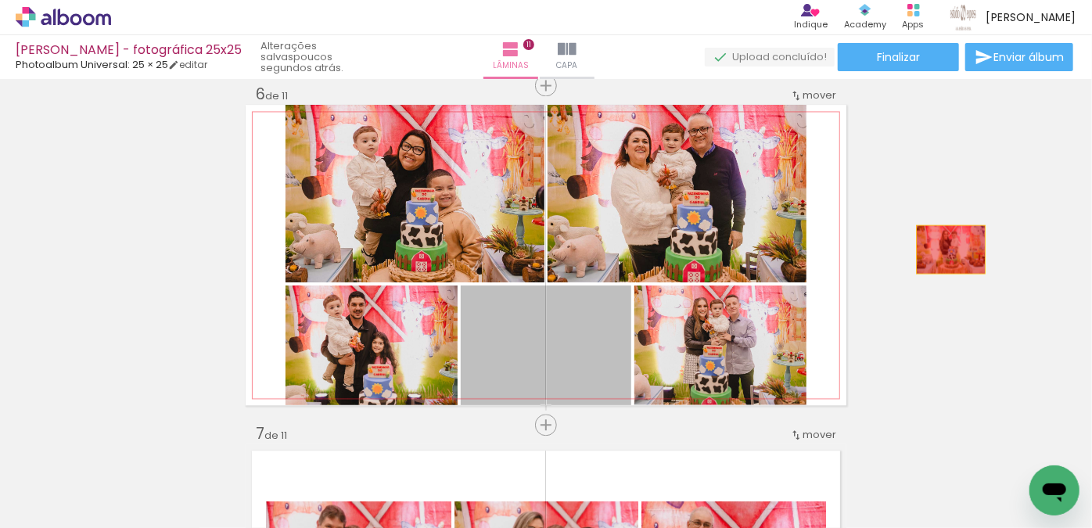
drag, startPoint x: 583, startPoint y: 344, endPoint x: 947, endPoint y: 247, distance: 376.4
click at [947, 247] on div "Inserir lâmina 1 de 11 Inserir lâmina 2 de 11 Inserir lâmina 3 de 11 Inserir lâ…" at bounding box center [546, 405] width 1092 height 4076
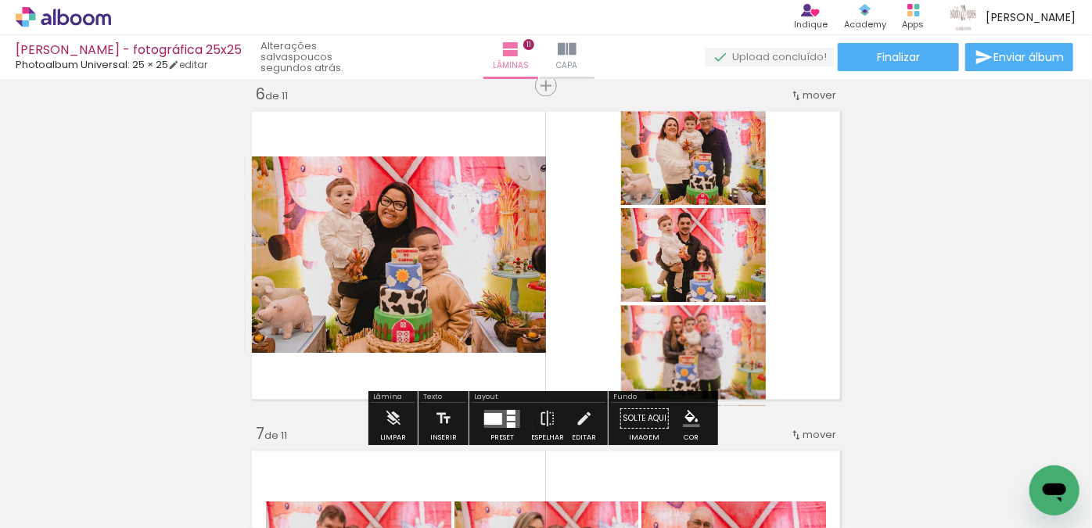
click at [507, 416] on div at bounding box center [511, 418] width 9 height 5
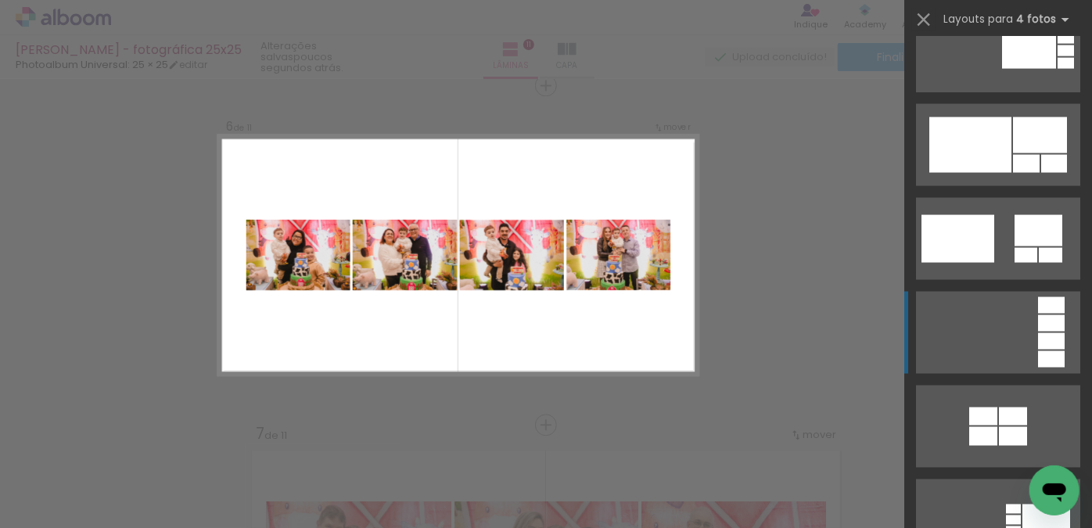
scroll to position [1423, 0]
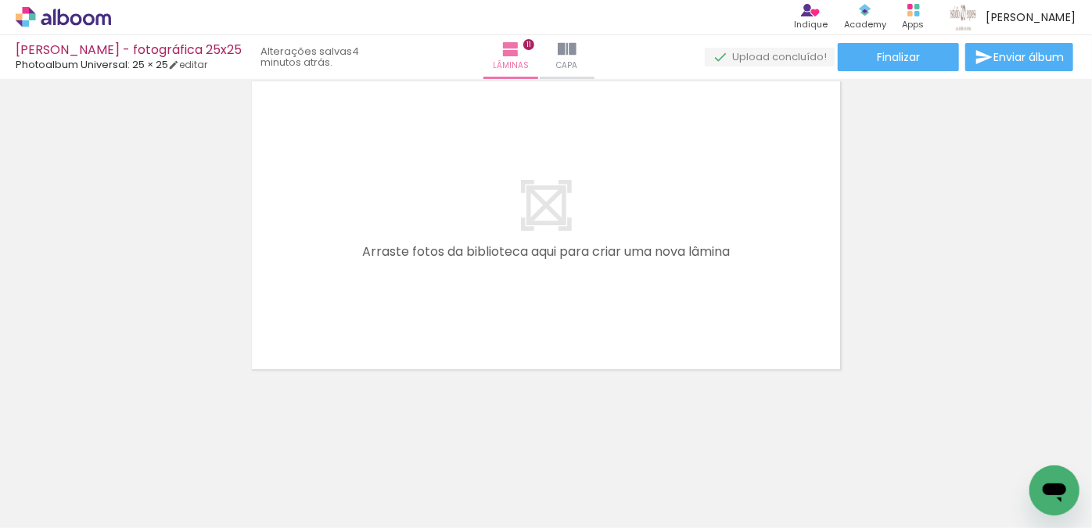
scroll to position [782, 0]
click at [889, 63] on span "Finalizar" at bounding box center [898, 57] width 43 height 11
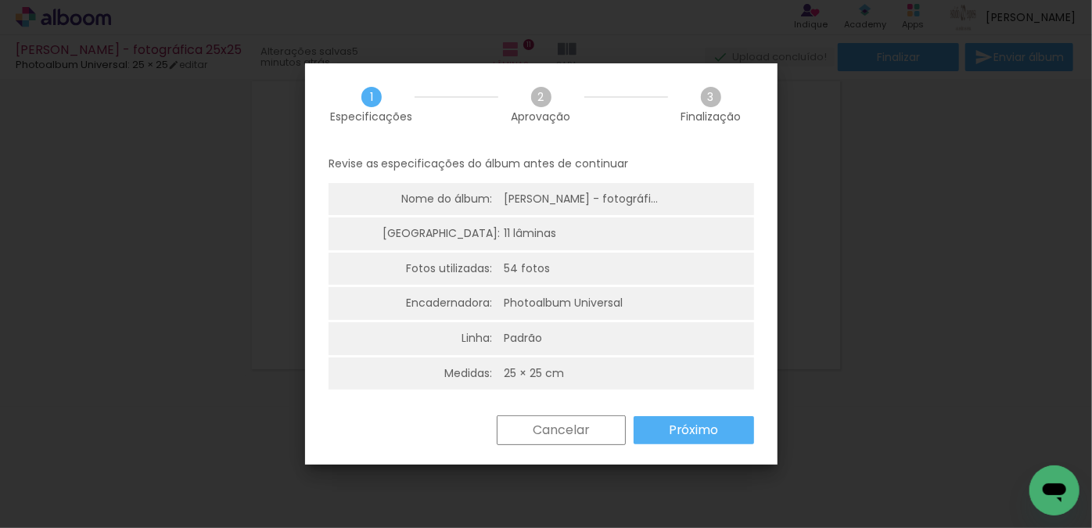
click at [682, 416] on paper-button "Próximo" at bounding box center [694, 430] width 121 height 28
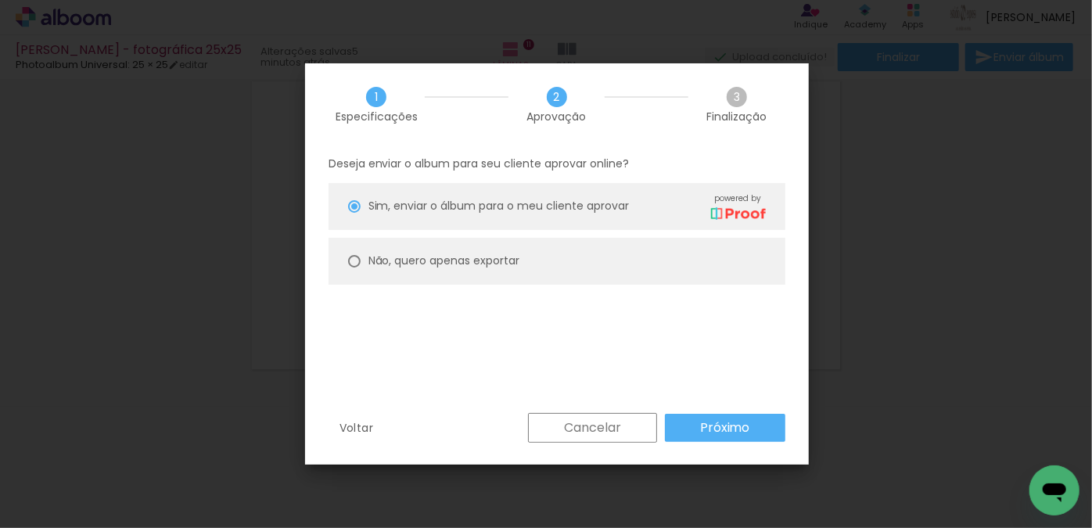
click at [718, 410] on div "Deseja enviar o album para seu cliente aprovar online? Sim, enviar o álbum para…" at bounding box center [557, 280] width 504 height 268
click at [0, 0] on slot "Próximo" at bounding box center [0, 0] width 0 height 0
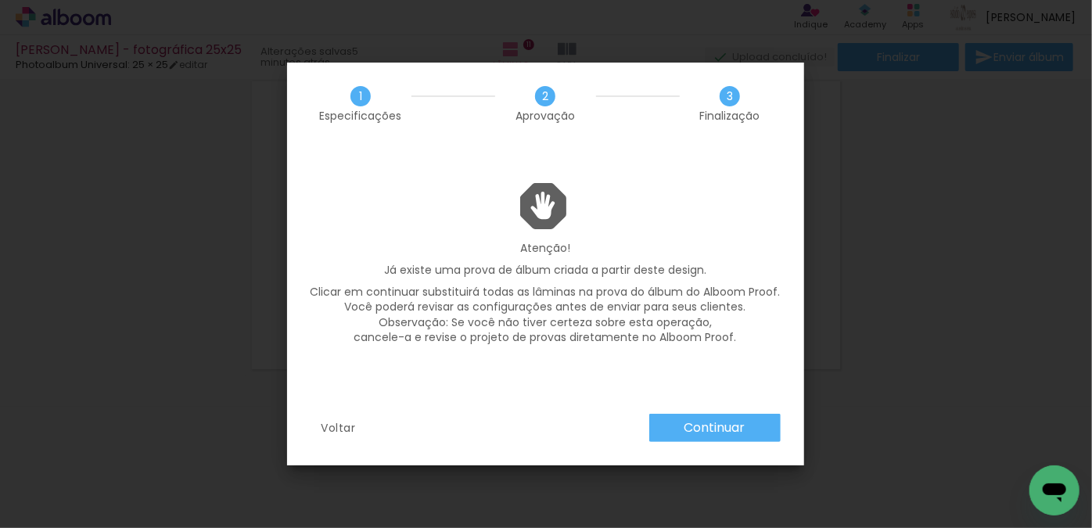
click at [715, 414] on paper-button "Continuar" at bounding box center [714, 428] width 131 height 28
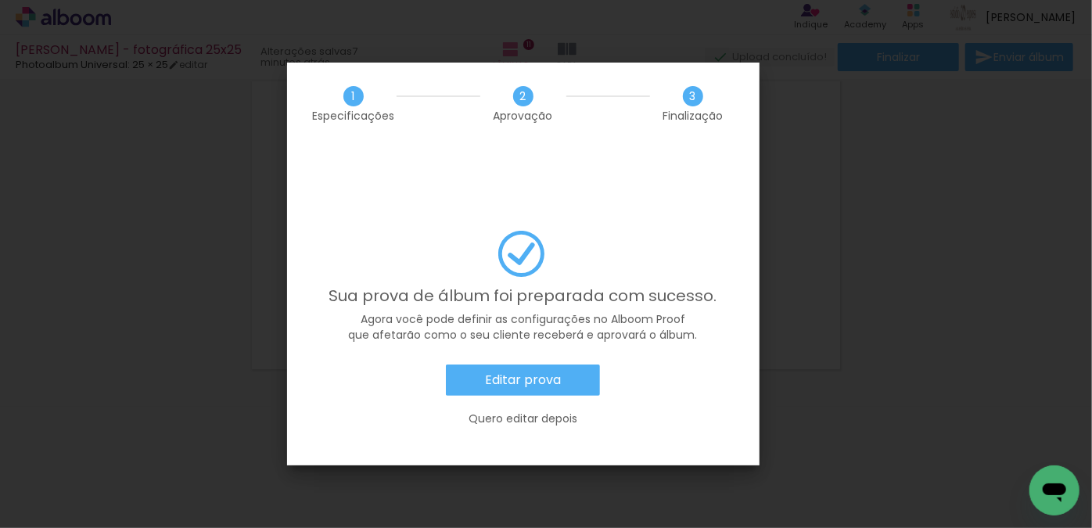
click at [0, 0] on slot "Editar prova" at bounding box center [0, 0] width 0 height 0
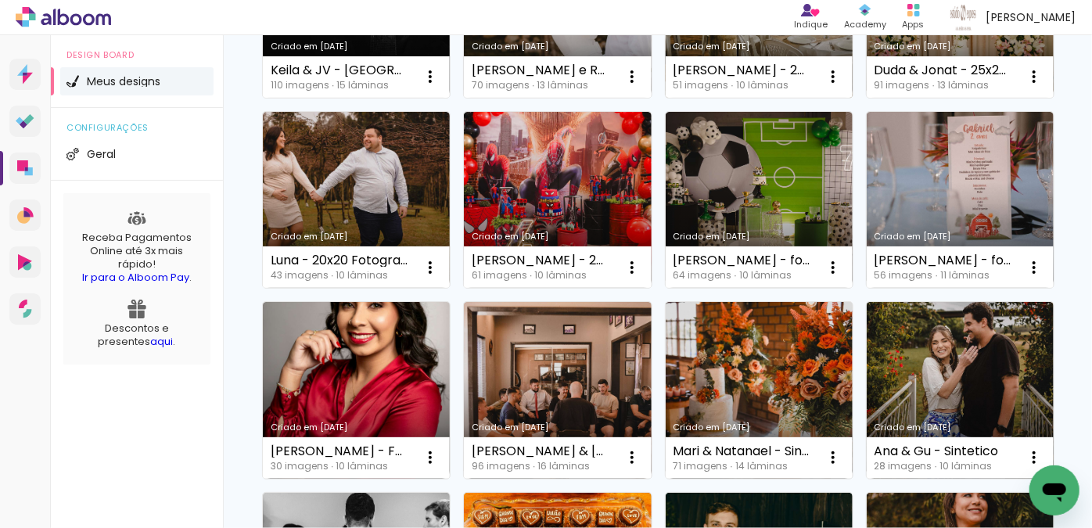
scroll to position [284, 0]
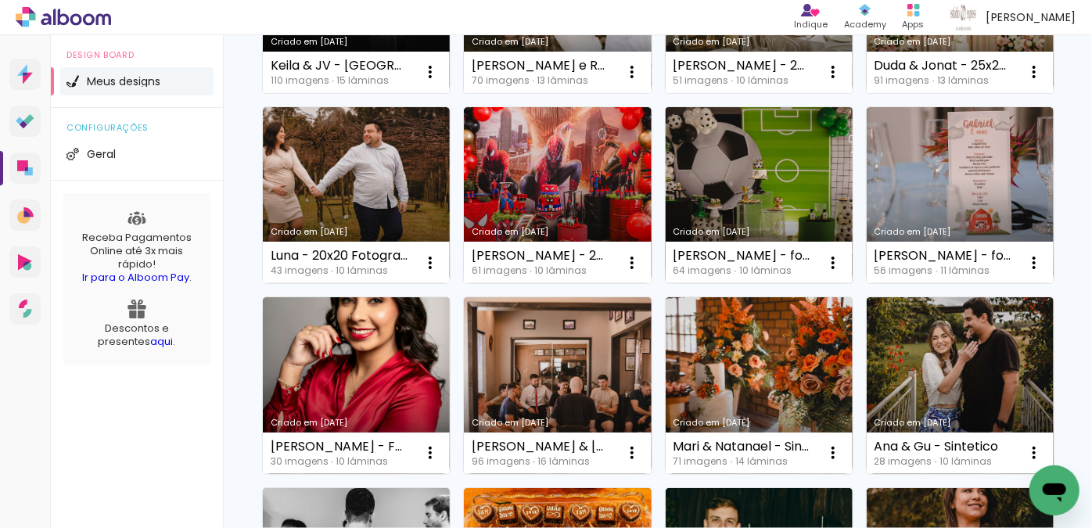
click at [666, 284] on link "Criado em [DATE]" at bounding box center [759, 195] width 187 height 177
